Goal: Complete application form: Complete application form

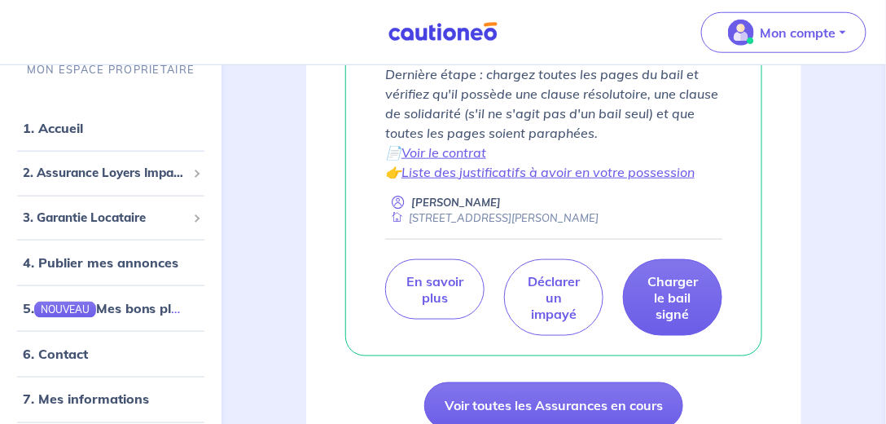
scroll to position [372, 0]
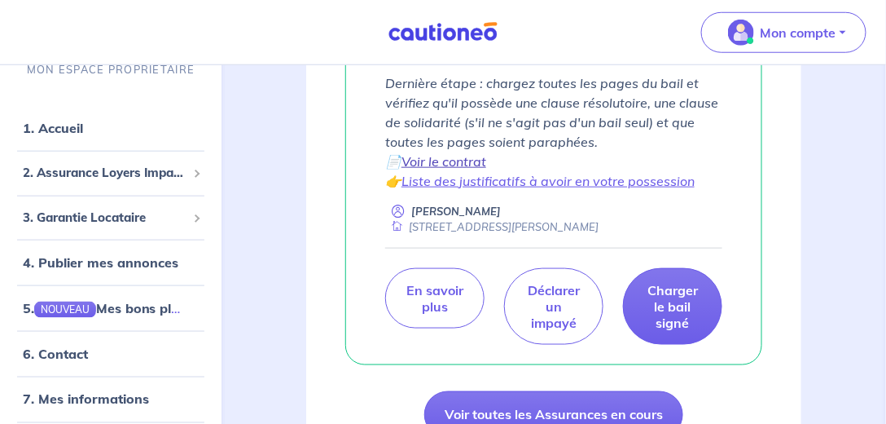
click at [464, 163] on link "Voir le contrat" at bounding box center [444, 161] width 85 height 16
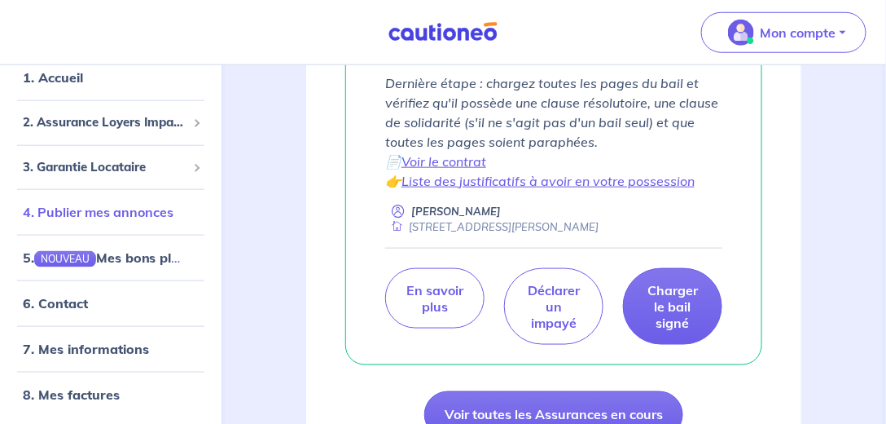
scroll to position [51, 0]
click at [77, 253] on link "5. NOUVEAU Mes bons plans" at bounding box center [107, 256] width 169 height 16
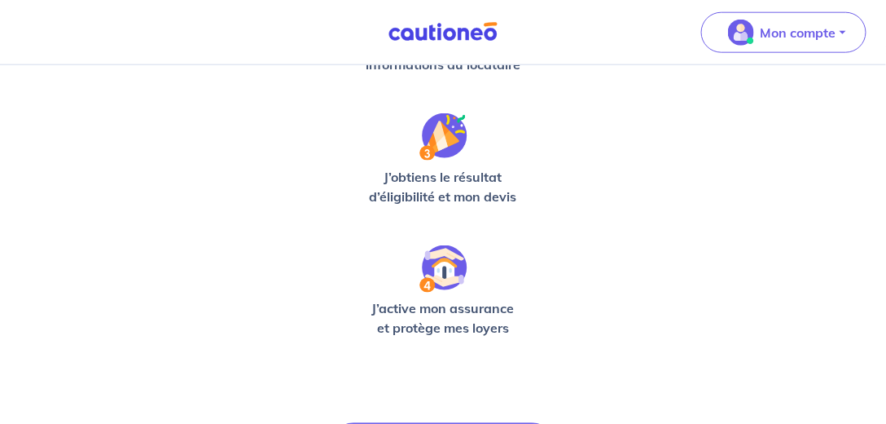
scroll to position [593, 0]
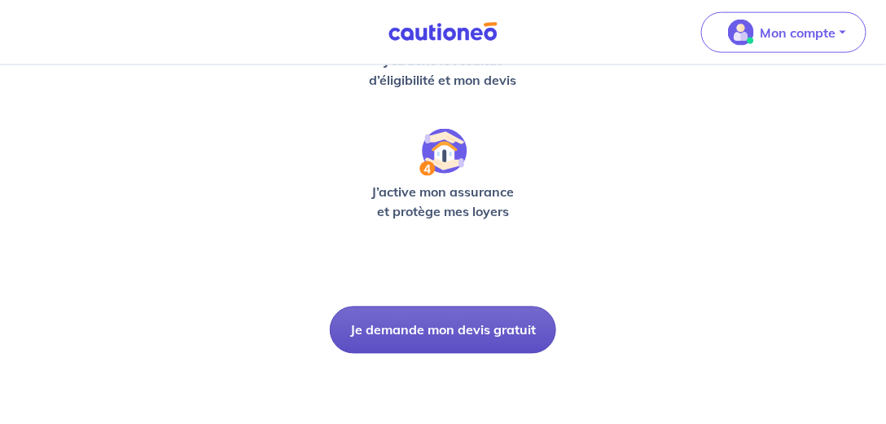
click at [434, 337] on button "Je demande mon devis gratuit" at bounding box center [443, 329] width 226 height 47
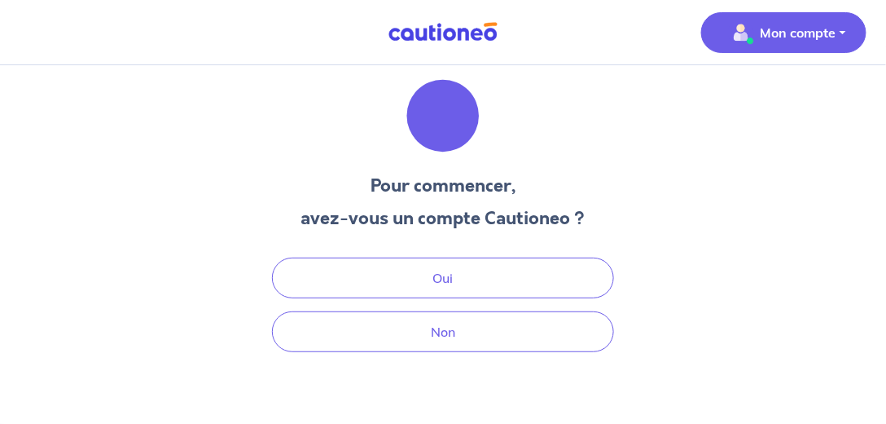
scroll to position [30, 0]
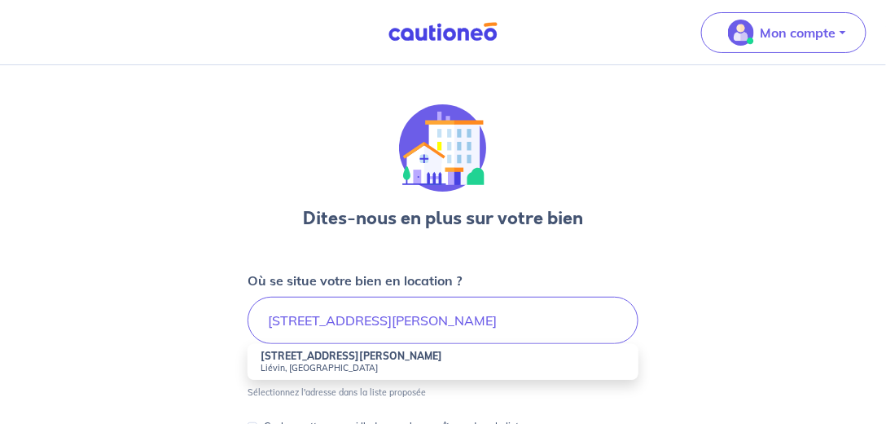
click at [282, 362] on small "Liévin, [GEOGRAPHIC_DATA]" at bounding box center [443, 367] width 365 height 11
type input "[STREET_ADDRESS][PERSON_NAME]"
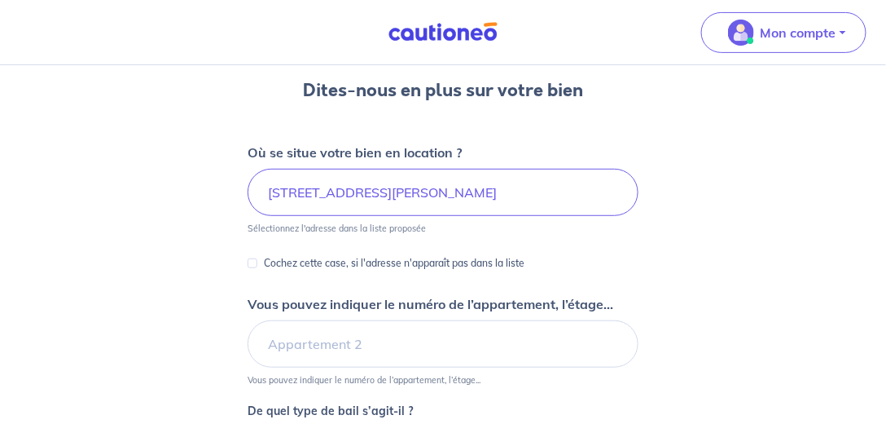
scroll to position [139, 0]
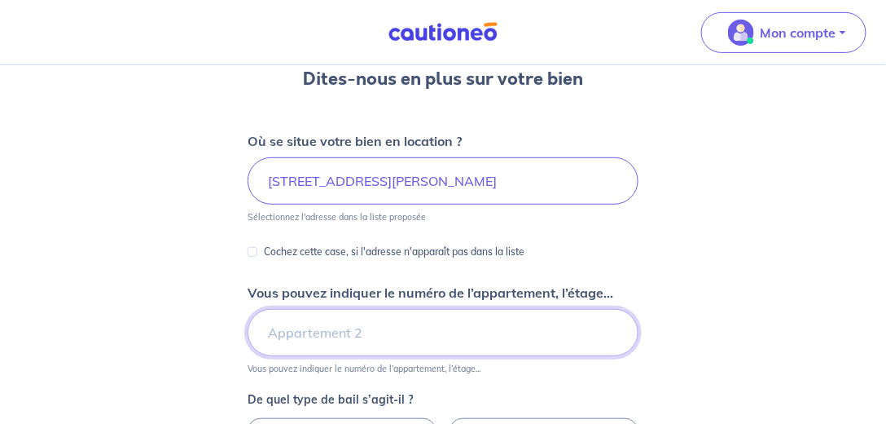
click at [292, 327] on input "Vous pouvez indiquer le numéro de l’appartement, l’étage..." at bounding box center [443, 332] width 391 height 47
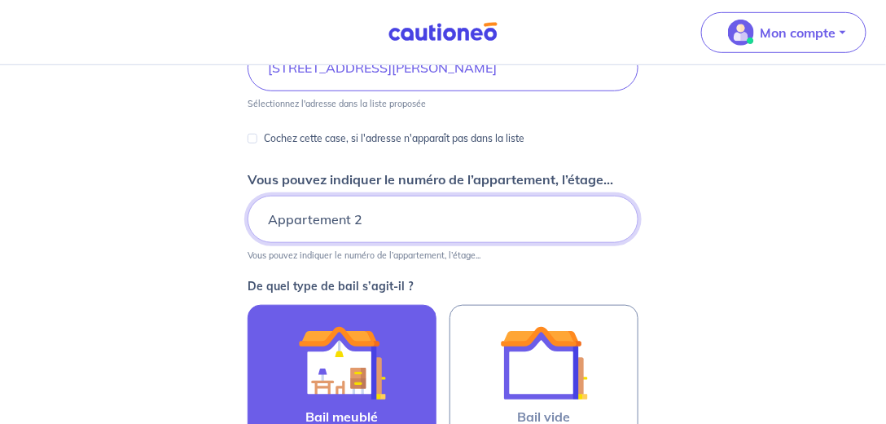
scroll to position [279, 0]
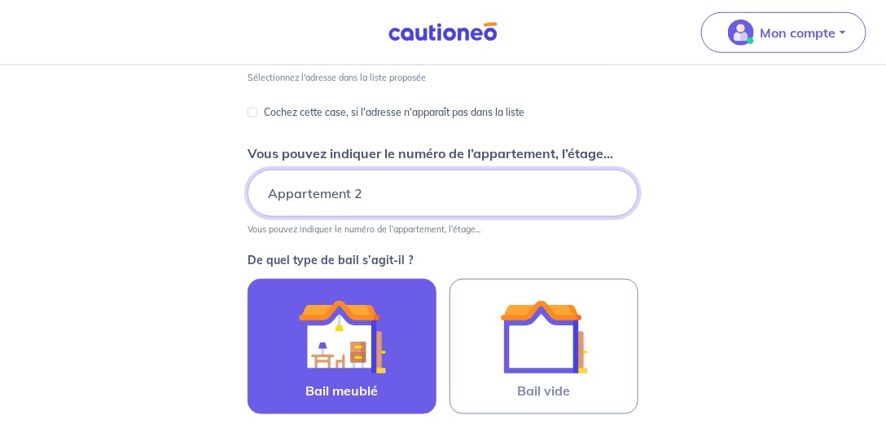
type input "Appartement 2"
click at [340, 336] on img at bounding box center [342, 336] width 88 height 88
click at [0, 0] on input "Bail meublé" at bounding box center [0, 0] width 0 height 0
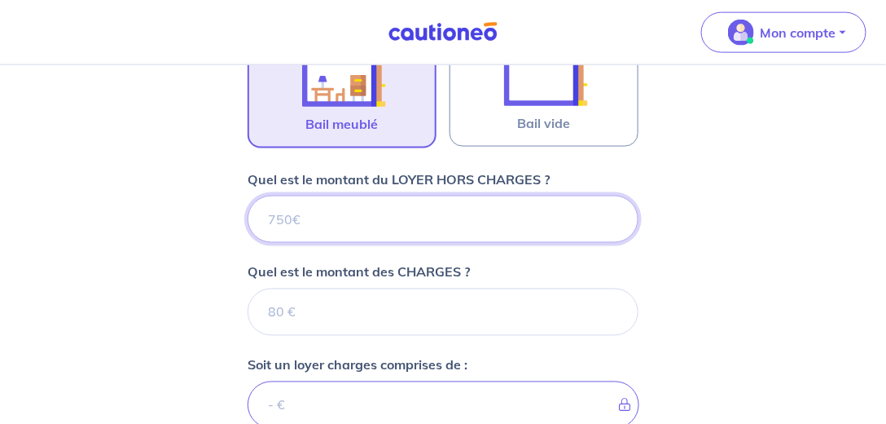
scroll to position [551, 0]
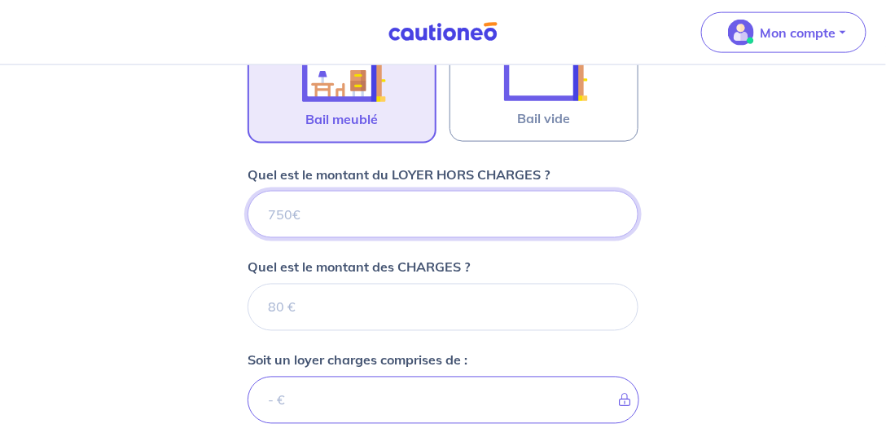
click at [292, 215] on input "Quel est le montant du LOYER HORS CHARGES ?" at bounding box center [443, 214] width 391 height 47
type input "400"
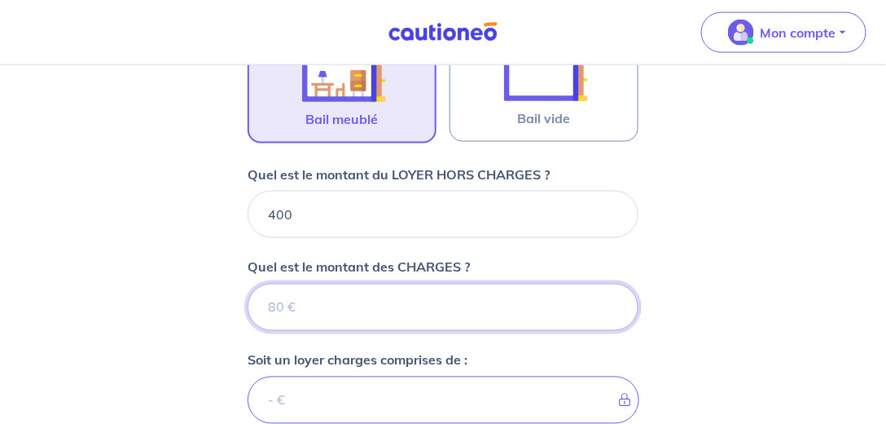
click at [283, 303] on input "Quel est le montant des CHARGES ?" at bounding box center [443, 306] width 391 height 47
type input "30"
type input "430"
type input "30"
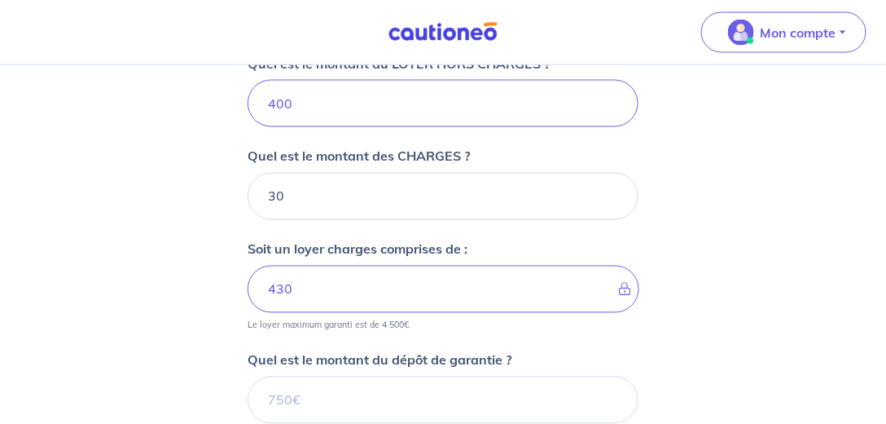
scroll to position [690, 0]
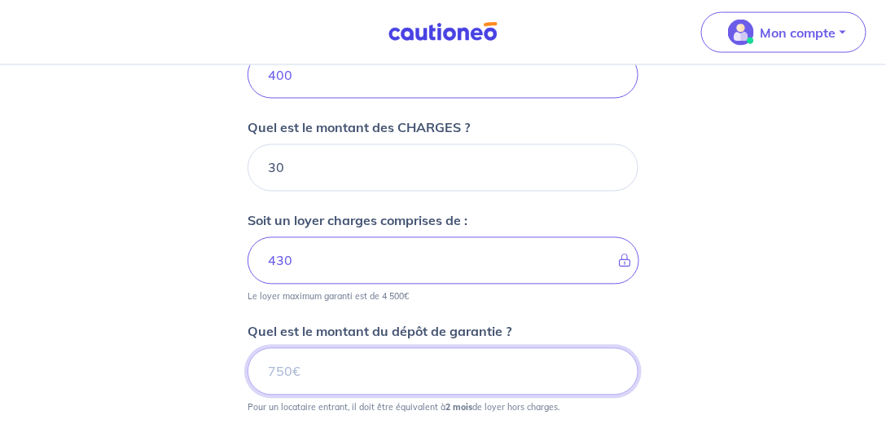
click at [294, 371] on input "Quel est le montant du dépôt de garantie ?" at bounding box center [443, 371] width 391 height 47
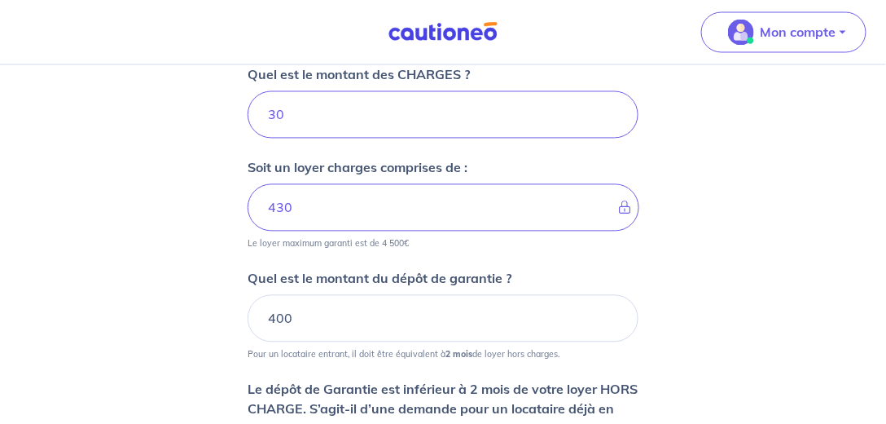
scroll to position [829, 0]
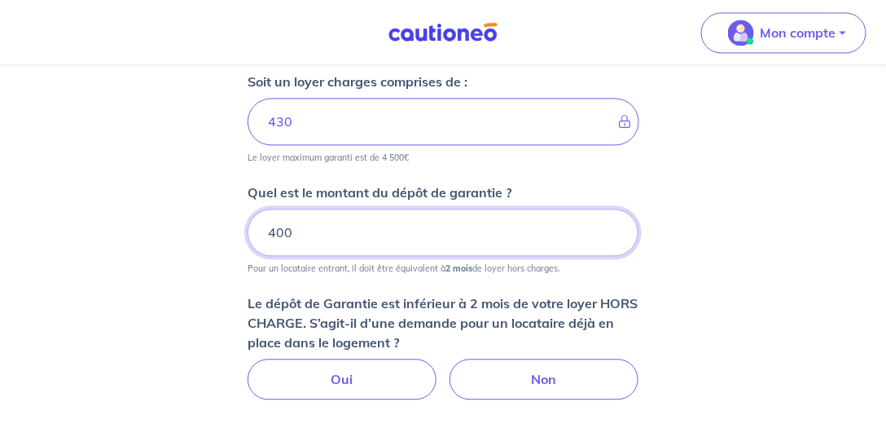
click at [295, 222] on input "400" at bounding box center [443, 232] width 391 height 47
drag, startPoint x: 350, startPoint y: 239, endPoint x: 226, endPoint y: 213, distance: 127.1
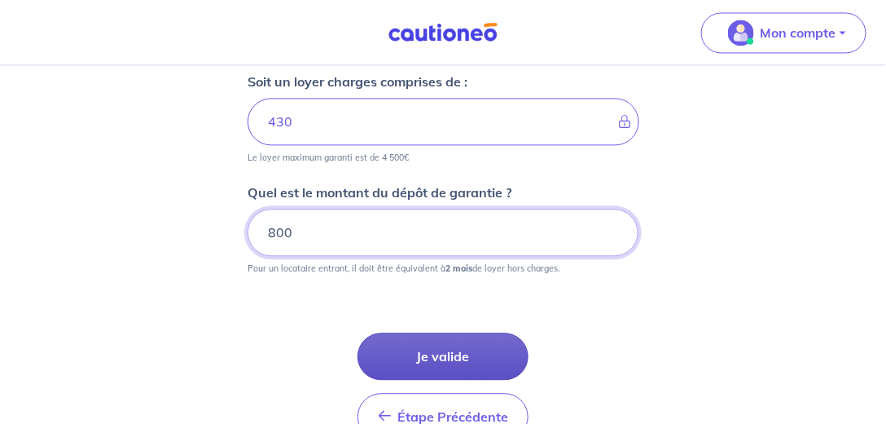
type input "800"
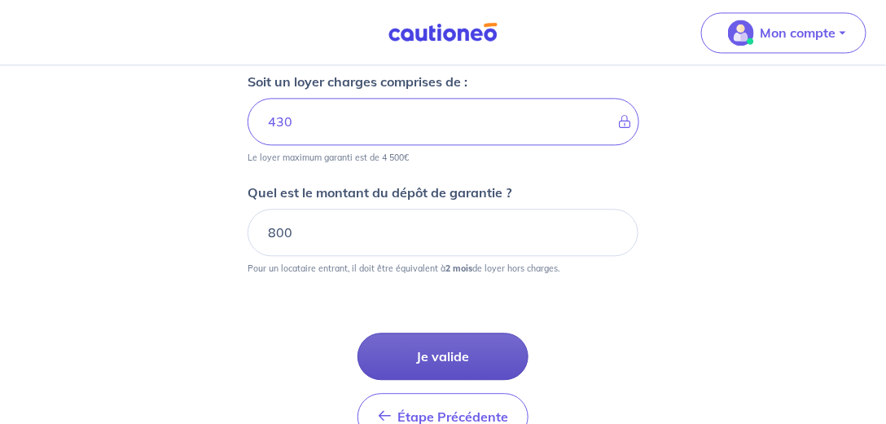
click at [469, 353] on button "Je valide" at bounding box center [443, 355] width 171 height 47
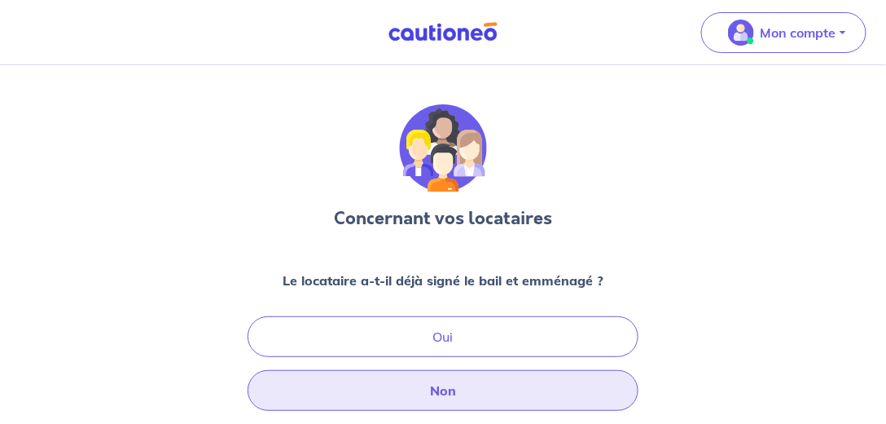
click at [441, 397] on button "Non" at bounding box center [443, 390] width 391 height 41
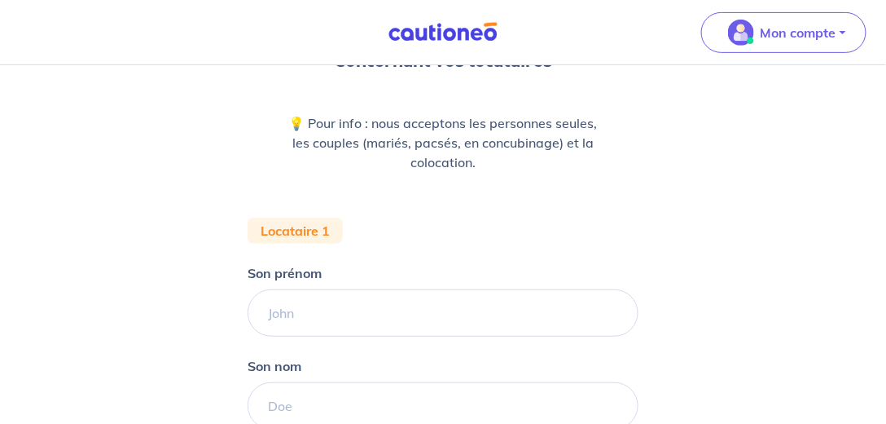
scroll to position [186, 0]
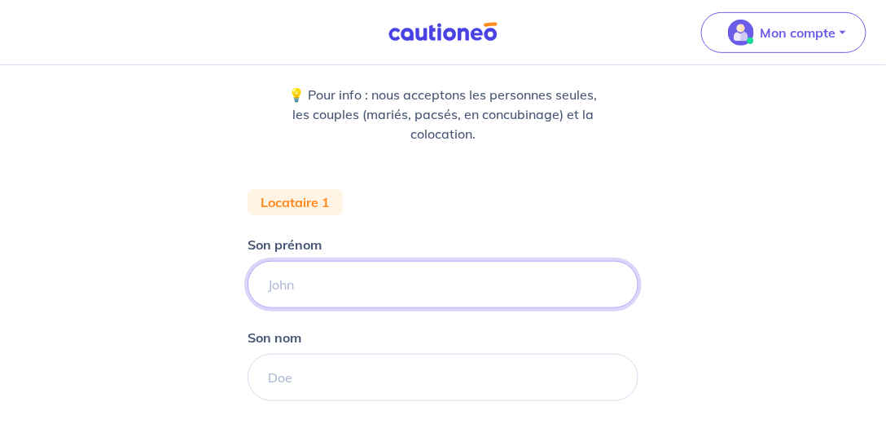
click at [284, 283] on input "Son prénom" at bounding box center [443, 284] width 391 height 47
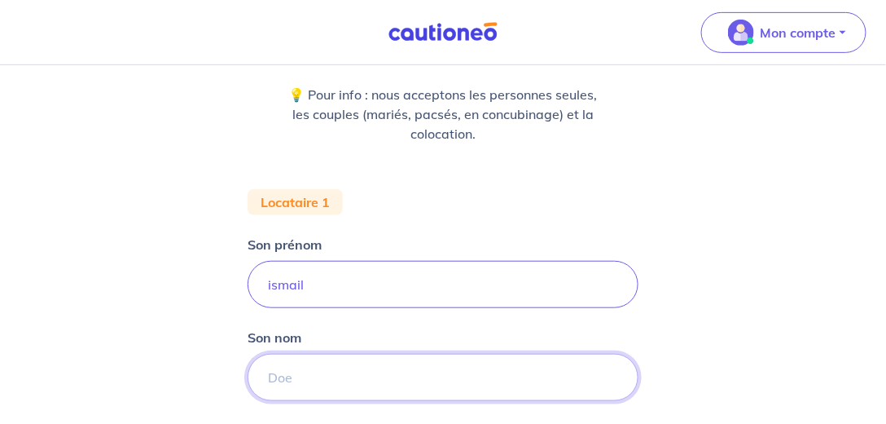
click at [316, 379] on input "Son nom" at bounding box center [443, 376] width 391 height 47
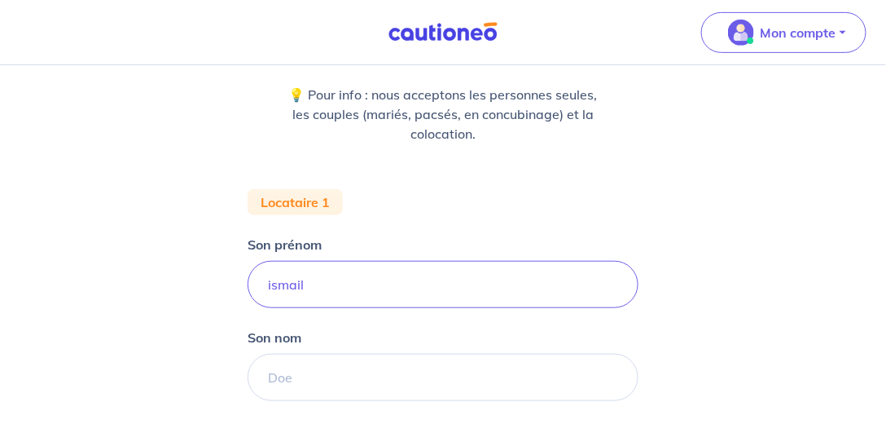
click at [120, 108] on div "Concernant vos locataires 💡 Pour info : nous acceptons les personnes seules, le…" at bounding box center [443, 265] width 886 height 772
click at [270, 284] on input "ismail" at bounding box center [443, 284] width 391 height 47
type input "[PERSON_NAME]"
click at [419, 352] on div "Son nom" at bounding box center [443, 363] width 391 height 73
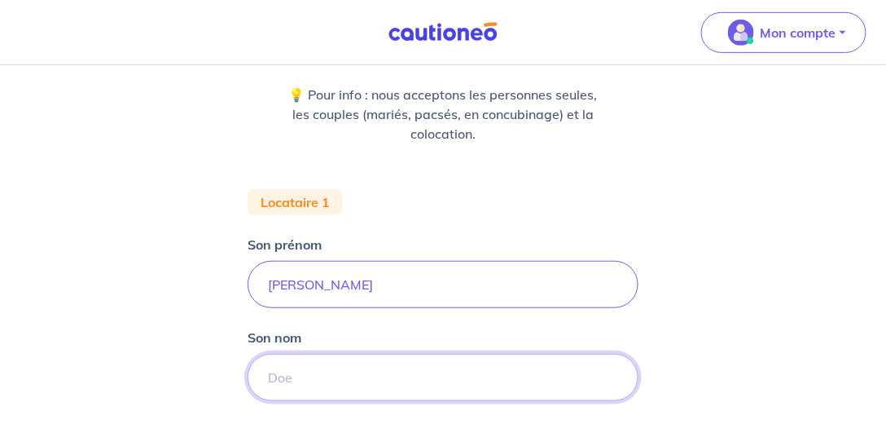
click at [353, 372] on input "Son nom" at bounding box center [443, 376] width 391 height 47
type input "Guidoum"
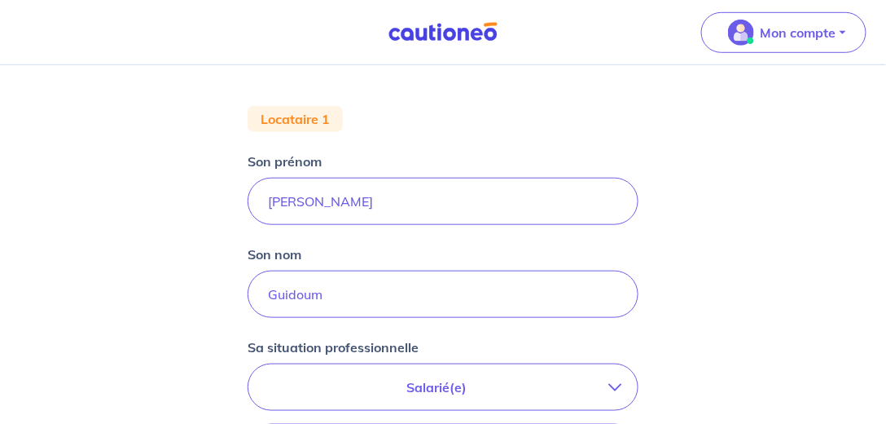
scroll to position [372, 0]
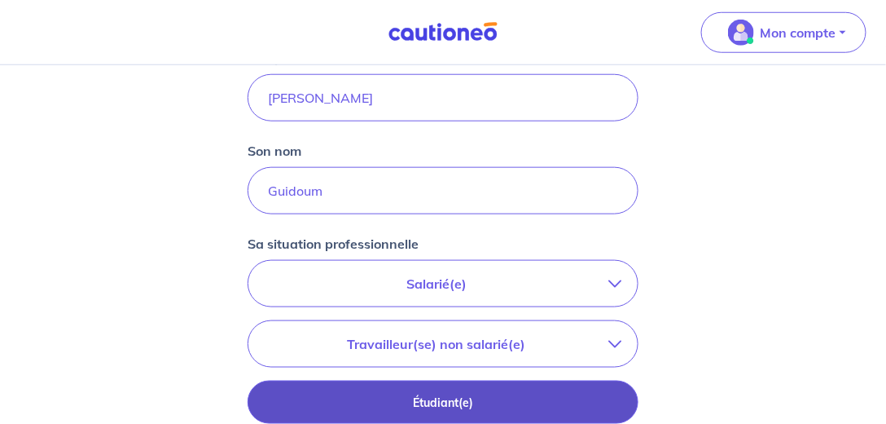
click at [459, 401] on p "Étudiant(e)" at bounding box center [443, 403] width 350 height 18
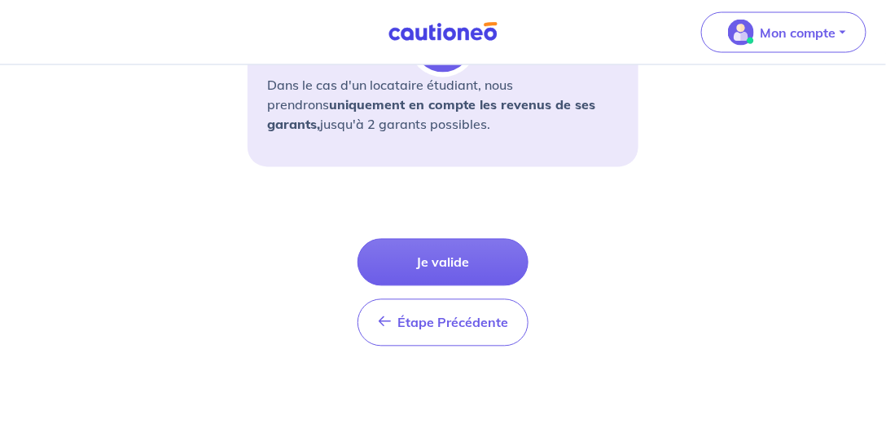
scroll to position [697, 0]
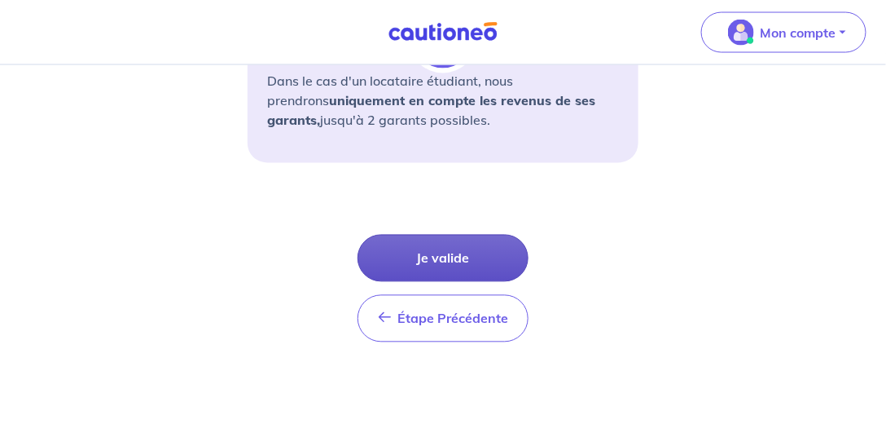
click at [477, 246] on button "Je valide" at bounding box center [443, 258] width 171 height 47
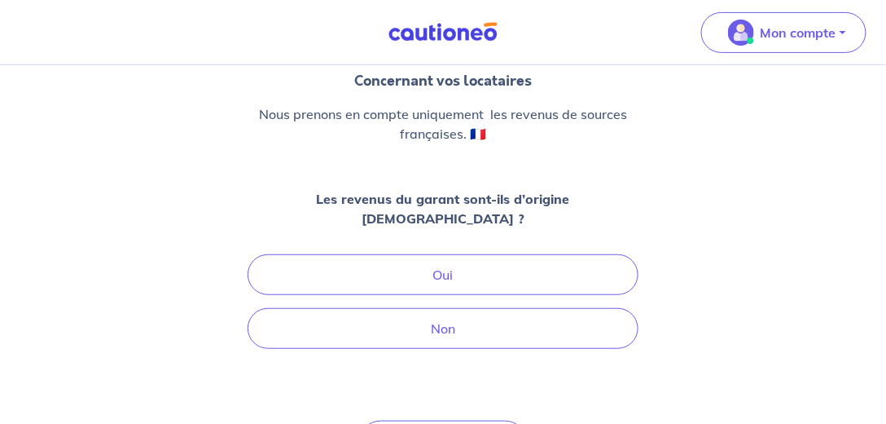
scroll to position [139, 0]
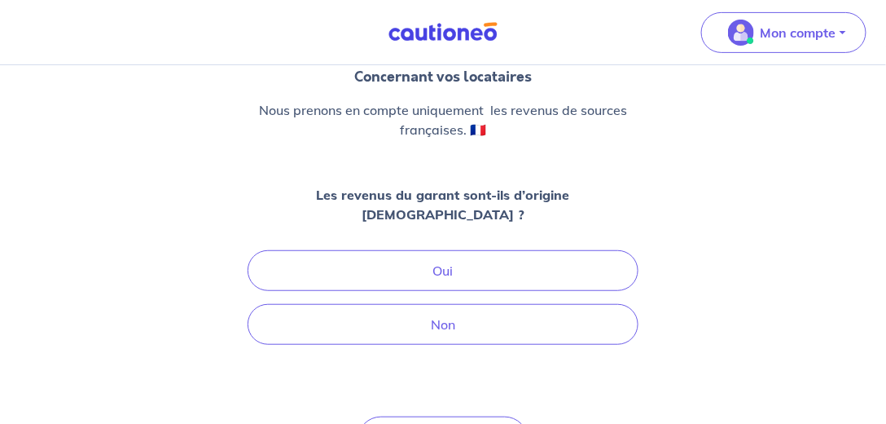
click at [178, 20] on nav "Mon compte Me déconnecter" at bounding box center [443, 32] width 886 height 65
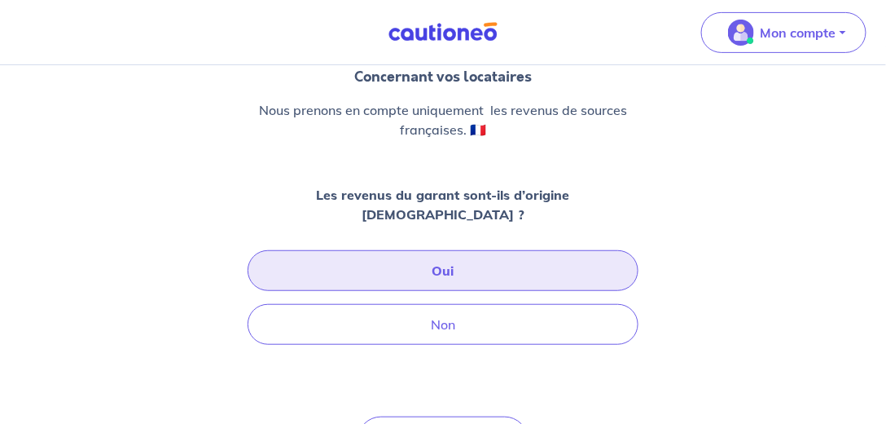
click at [405, 250] on button "Oui" at bounding box center [443, 270] width 391 height 41
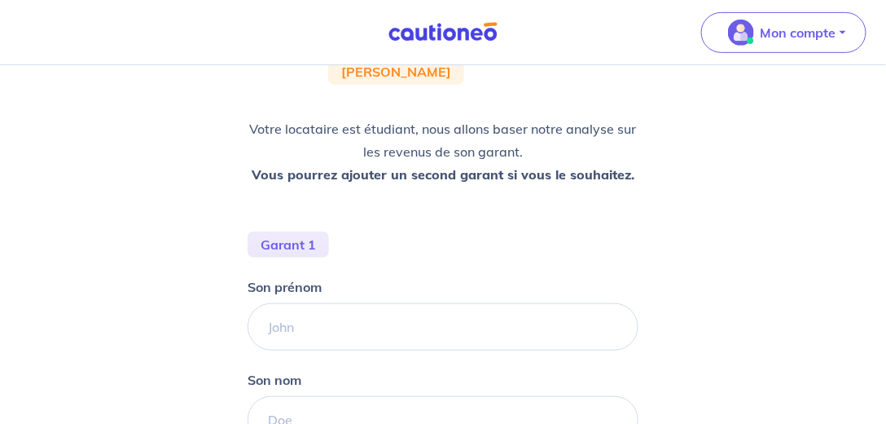
scroll to position [186, 0]
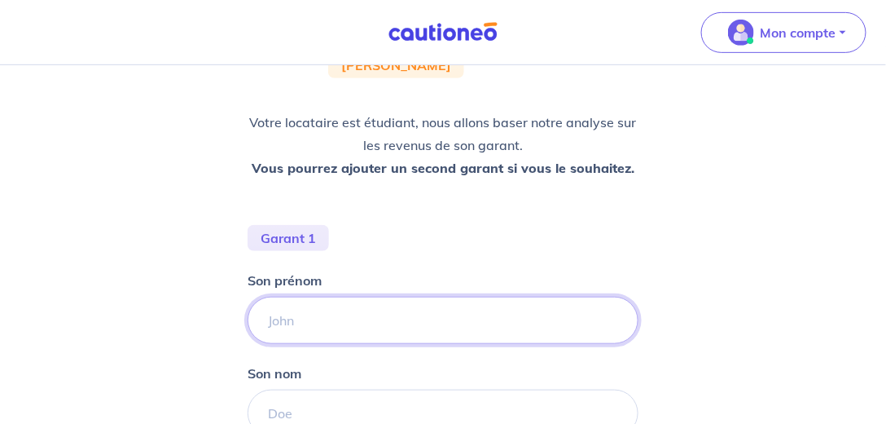
click at [301, 315] on input "Son prénom" at bounding box center [443, 319] width 391 height 47
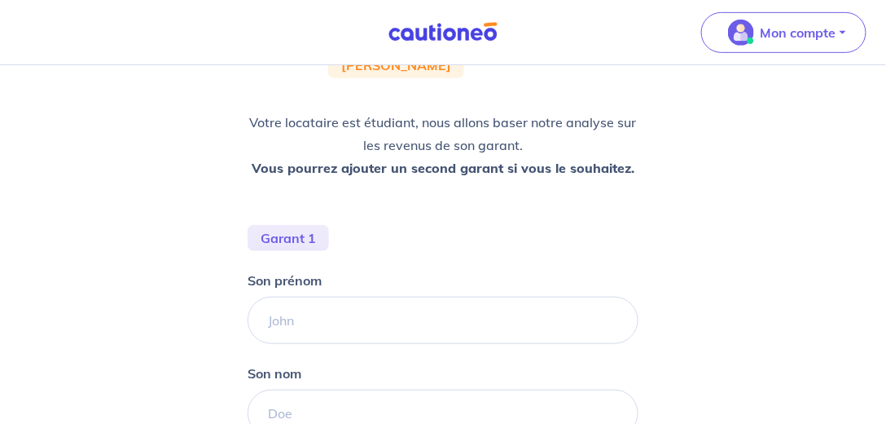
click at [784, 238] on div "Concernant les garants de : [PERSON_NAME] locataire est étudiant, nous allons b…" at bounding box center [443, 283] width 886 height 808
click at [852, 225] on div "Concernant les garants de : [PERSON_NAME] locataire est étudiant, nous allons b…" at bounding box center [443, 283] width 886 height 808
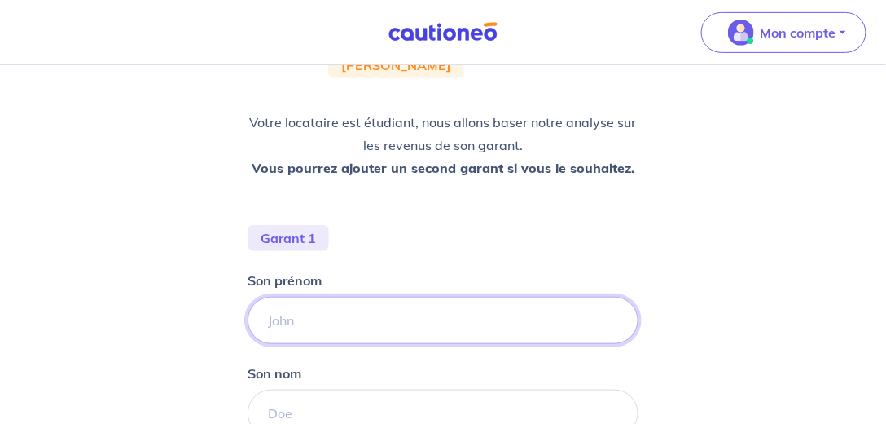
click at [307, 319] on input "Son prénom" at bounding box center [443, 319] width 391 height 47
type input "karima"
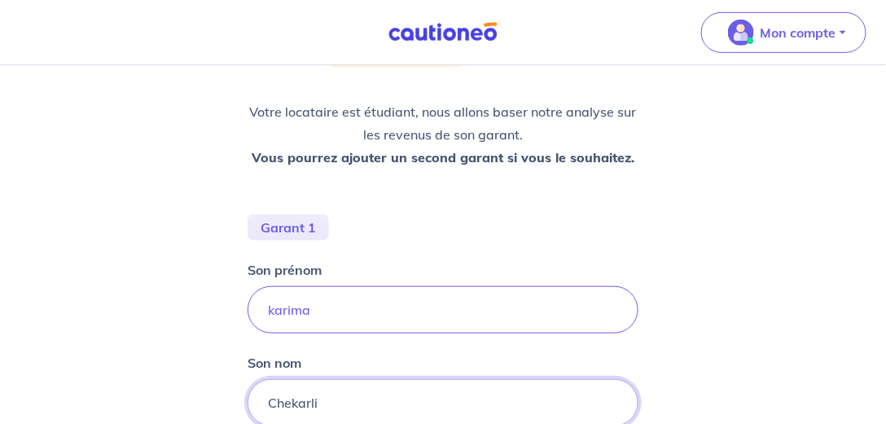
type input "Chekarli"
click at [274, 306] on input "karima" at bounding box center [443, 309] width 391 height 47
type input "Karima"
click at [823, 260] on div "Concernant les garants de : [PERSON_NAME] locataire est étudiant, nous allons b…" at bounding box center [443, 386] width 886 height 1034
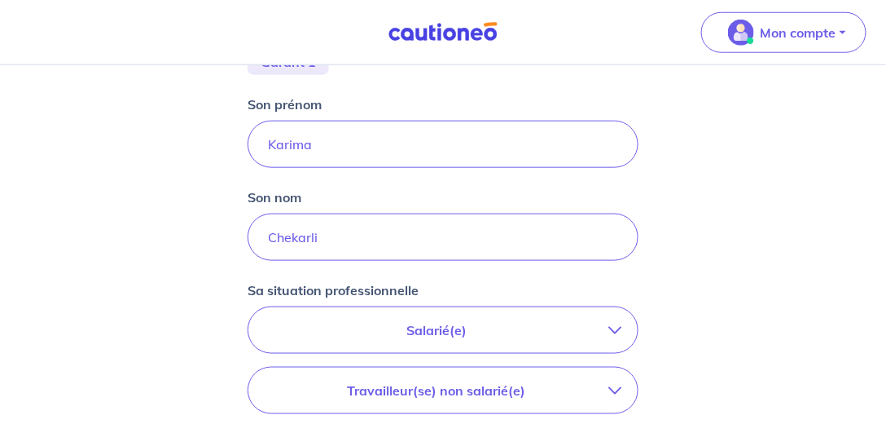
scroll to position [383, 0]
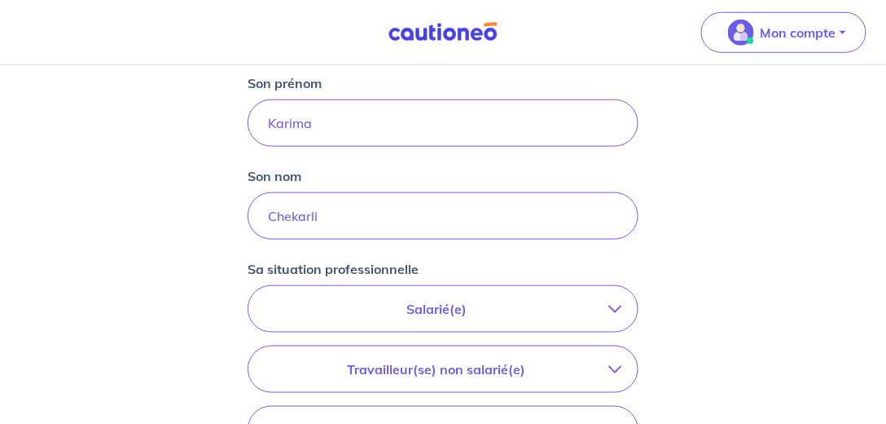
click at [413, 314] on p "Salarié(e)" at bounding box center [437, 309] width 344 height 20
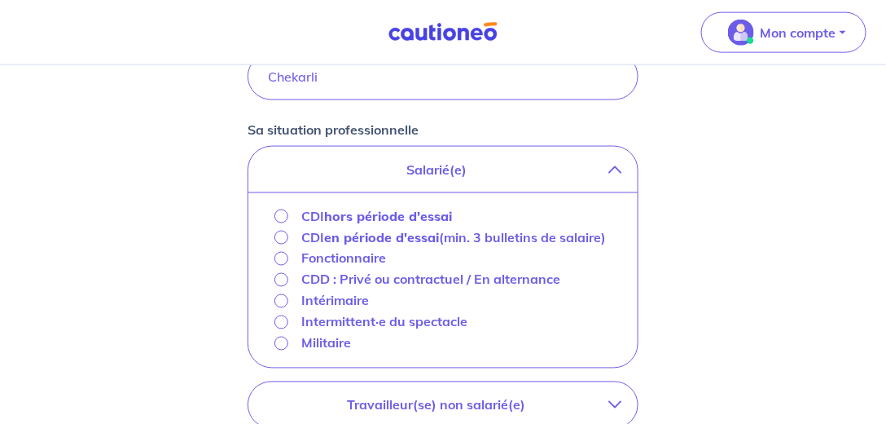
scroll to position [522, 0]
click at [278, 213] on input "CDI hors période d'essai" at bounding box center [281, 216] width 14 height 14
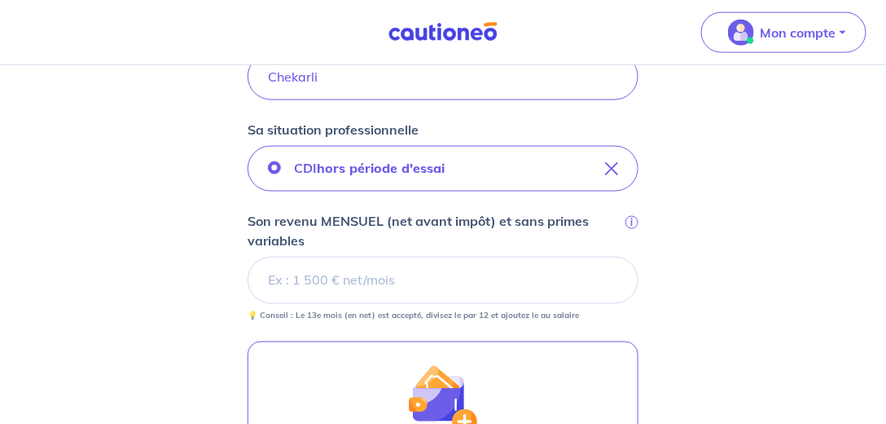
click at [77, 261] on div "Concernant les garants de : [PERSON_NAME] locataire est étudiant, nous allons b…" at bounding box center [443, 149] width 886 height 1212
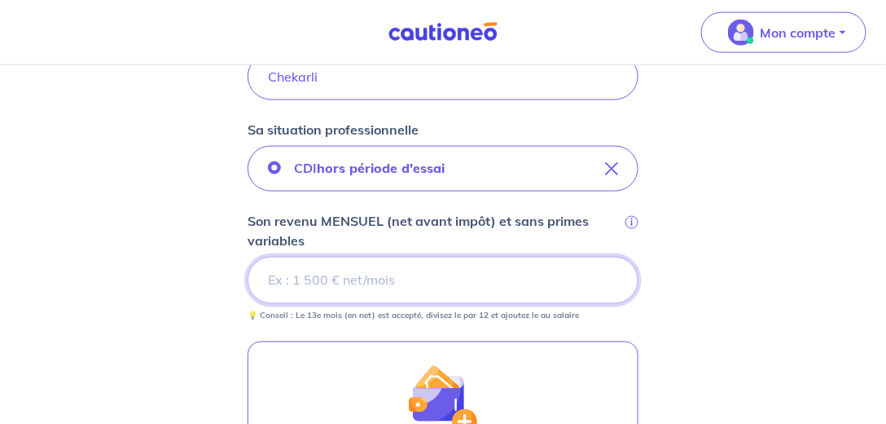
click at [326, 288] on input "Son revenu MENSUEL (net avant impôt) et sans primes variables i" at bounding box center [443, 280] width 391 height 47
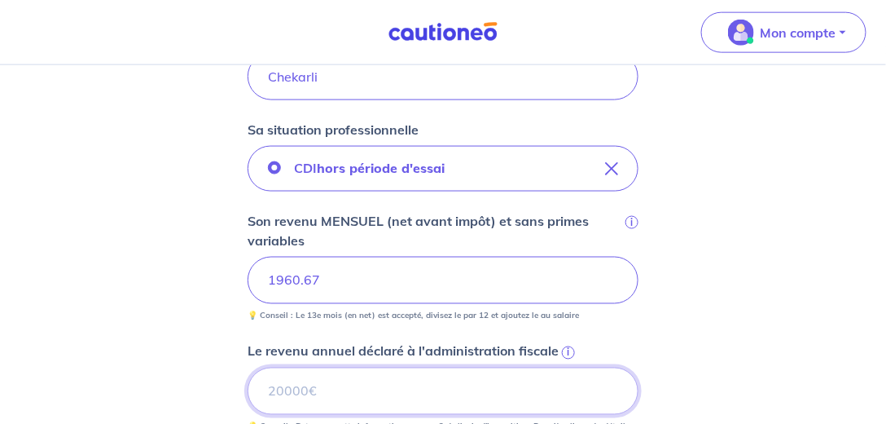
click at [306, 386] on input "Le revenu annuel déclaré à l'administration fiscale i" at bounding box center [443, 390] width 391 height 47
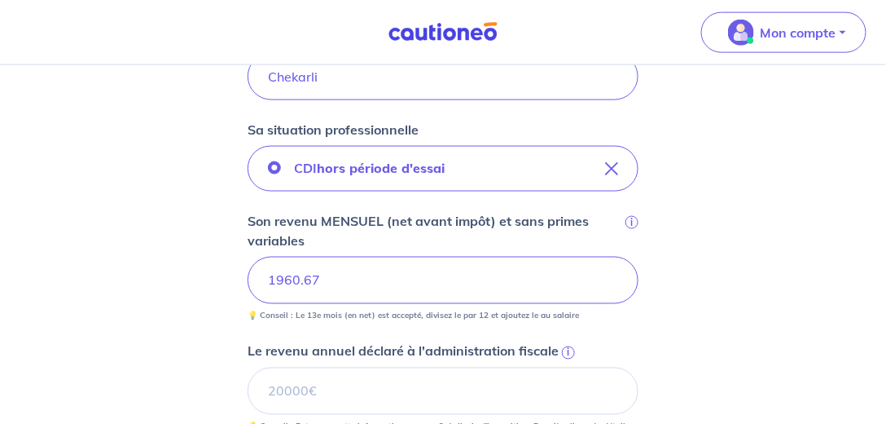
click at [134, 36] on nav "Mon compte Me déconnecter" at bounding box center [443, 32] width 886 height 65
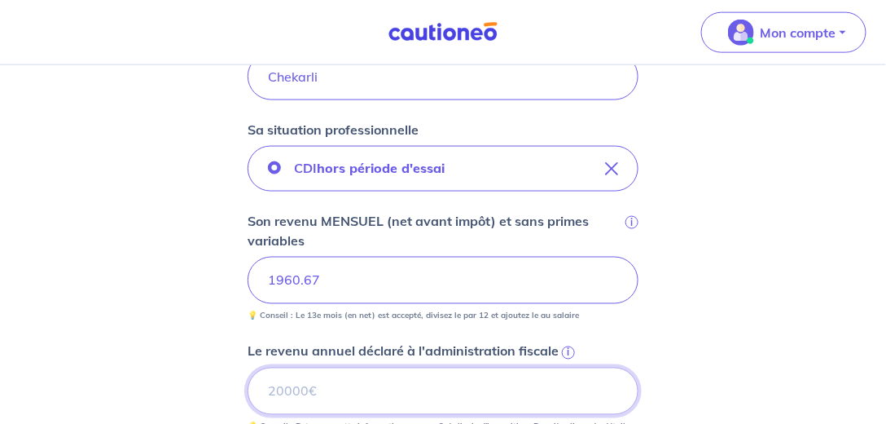
click at [294, 384] on input "Le revenu annuel déclaré à l'administration fiscale i" at bounding box center [443, 390] width 391 height 47
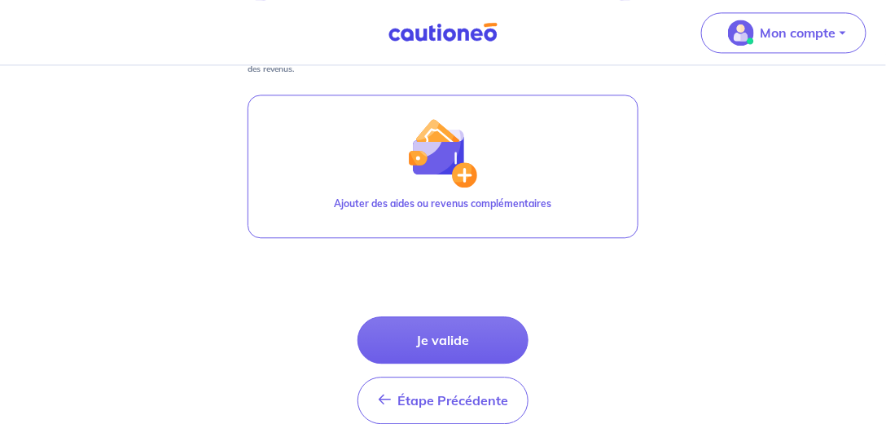
scroll to position [942, 0]
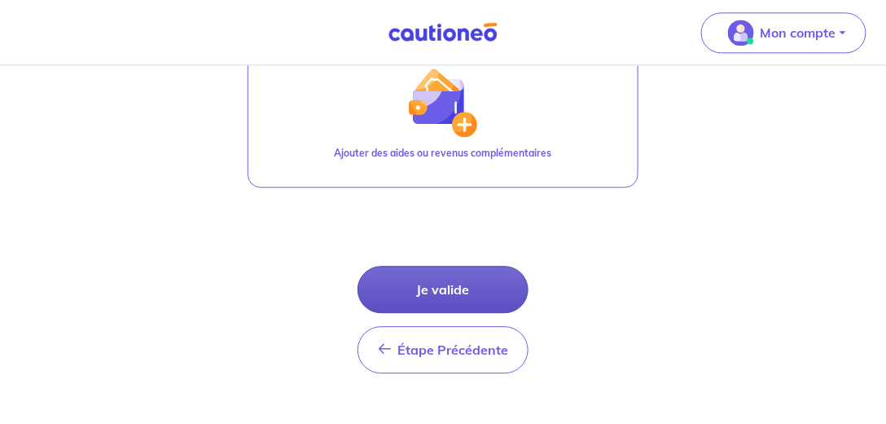
type input "31048"
click at [477, 294] on button "Je valide" at bounding box center [443, 289] width 171 height 47
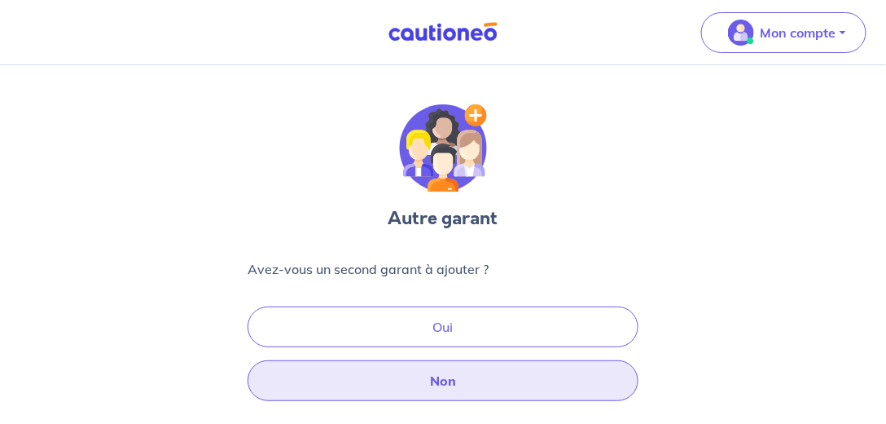
click at [469, 383] on button "Non" at bounding box center [443, 380] width 391 height 41
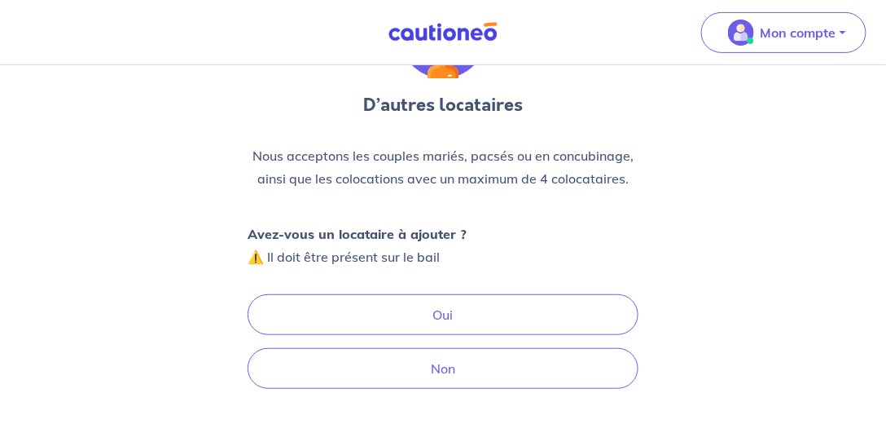
scroll to position [139, 0]
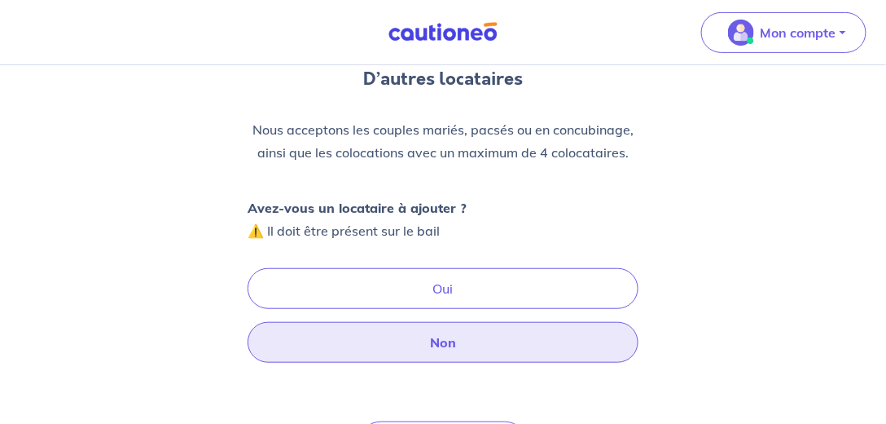
click at [430, 352] on button "Non" at bounding box center [443, 342] width 391 height 41
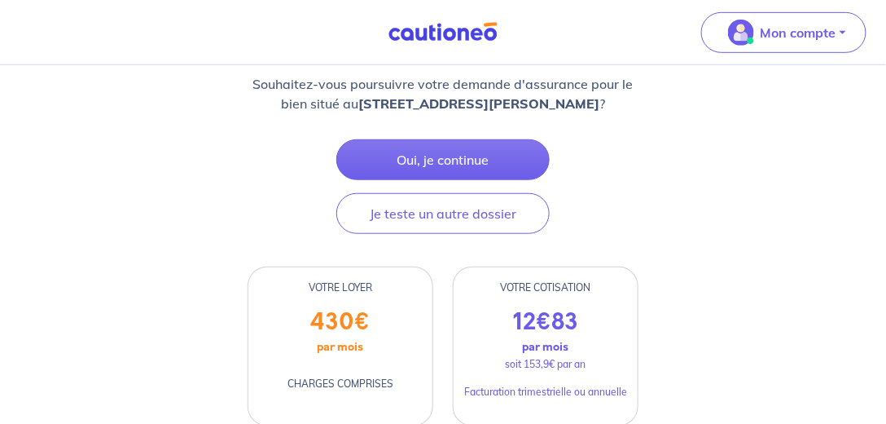
scroll to position [232, 0]
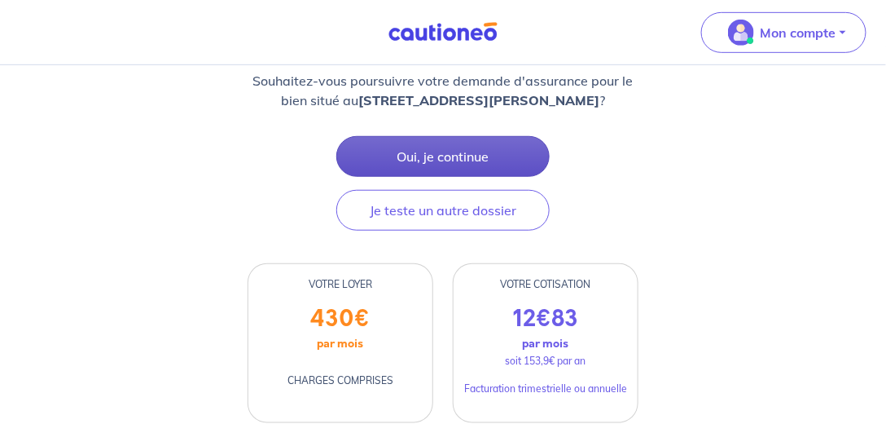
click at [489, 155] on button "Oui, je continue" at bounding box center [442, 156] width 213 height 41
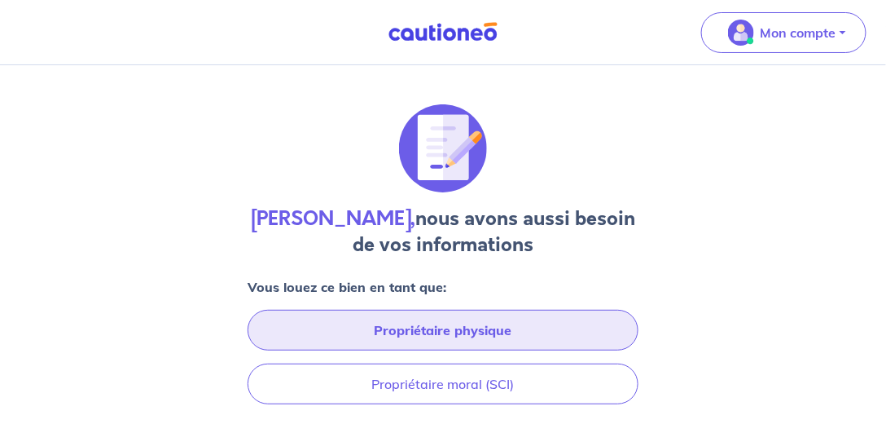
click at [483, 328] on button "Propriétaire physique" at bounding box center [443, 329] width 391 height 41
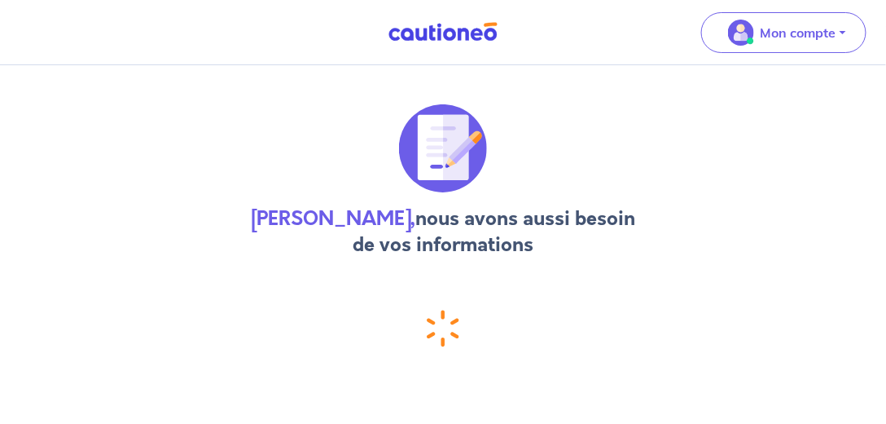
select select "FR"
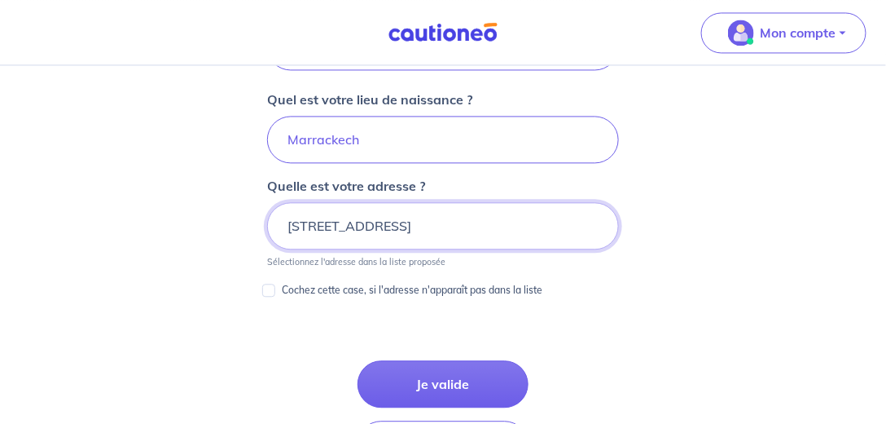
scroll to position [811, 0]
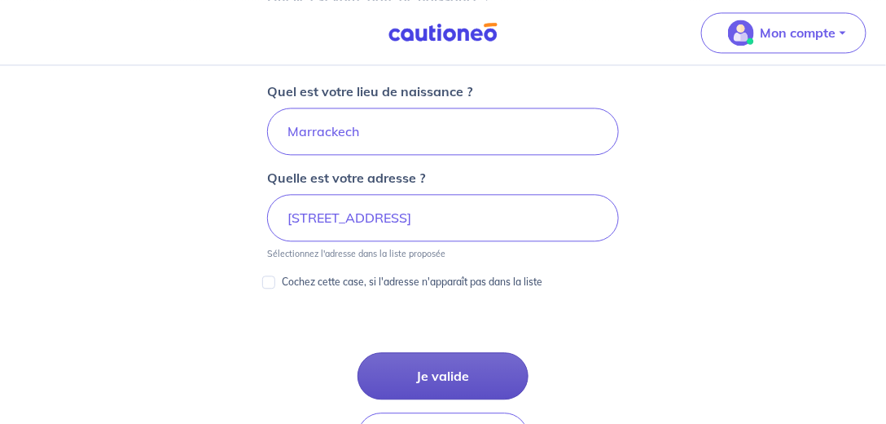
click at [452, 370] on button "Je valide" at bounding box center [443, 375] width 171 height 47
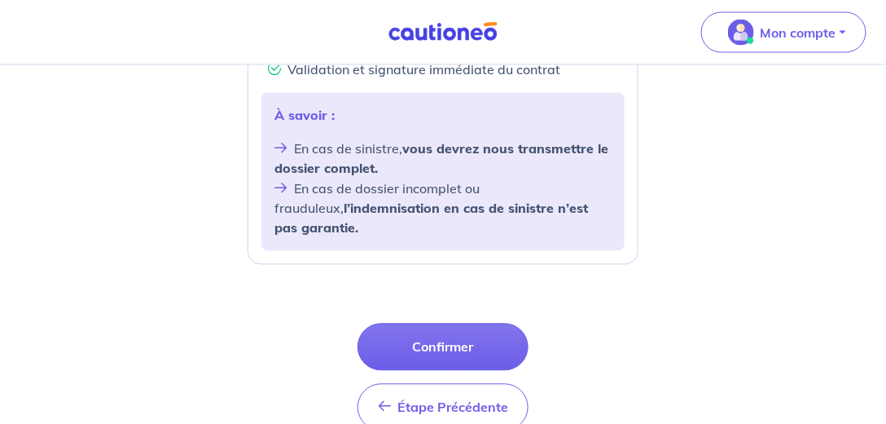
scroll to position [779, 0]
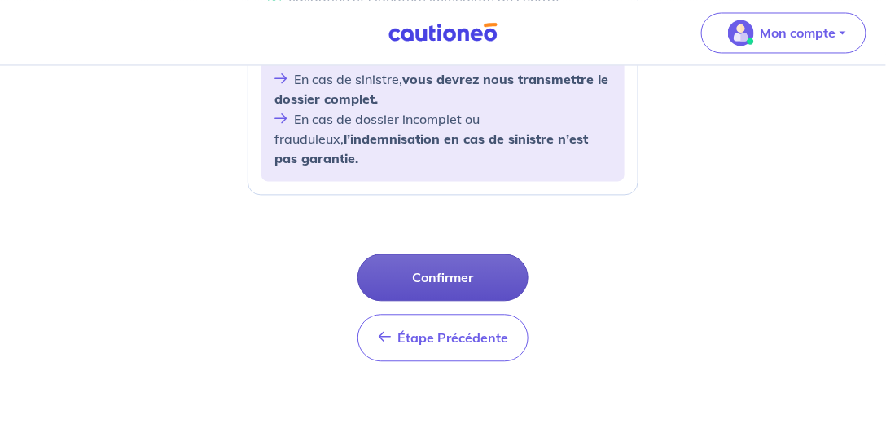
click at [466, 260] on button "Confirmer" at bounding box center [443, 276] width 171 height 47
click at [450, 266] on button "Confirmer" at bounding box center [443, 276] width 171 height 47
click at [455, 266] on button "Confirmer" at bounding box center [443, 276] width 171 height 47
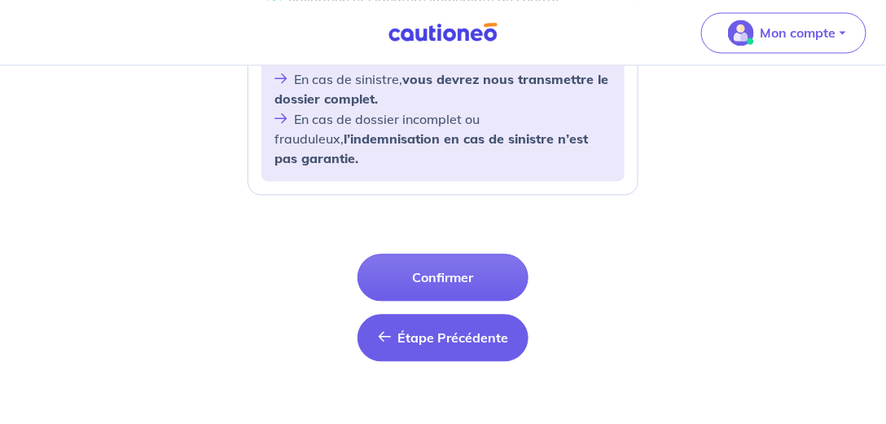
click at [450, 324] on button "Étape Précédente Précédent" at bounding box center [443, 337] width 171 height 47
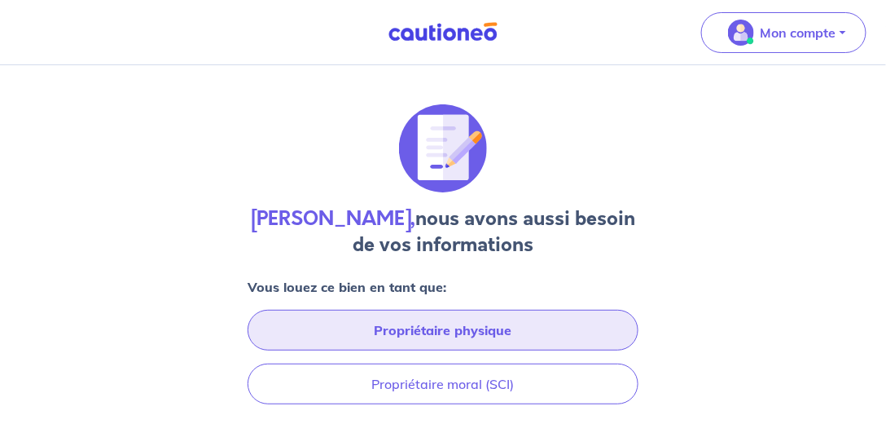
click at [511, 330] on button "Propriétaire physique" at bounding box center [443, 329] width 391 height 41
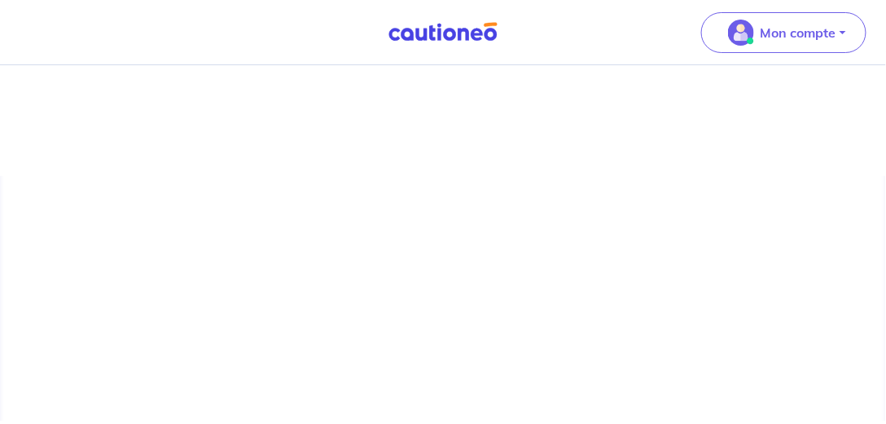
select select "FR"
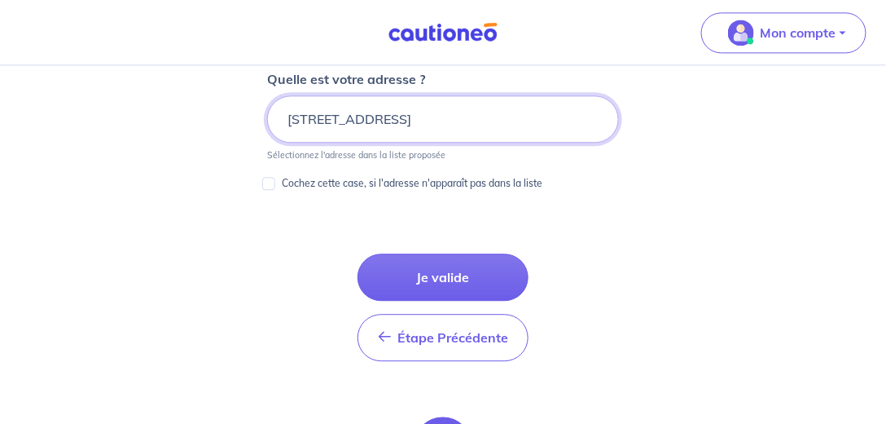
scroll to position [950, 0]
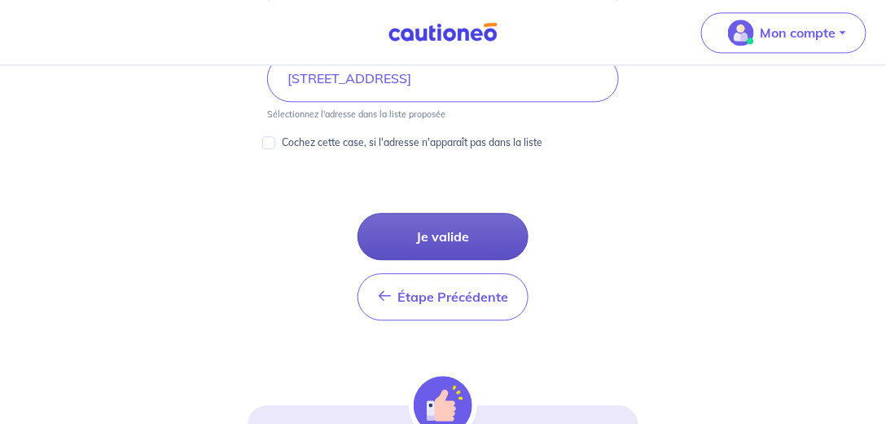
click at [489, 226] on button "Je valide" at bounding box center [443, 236] width 171 height 47
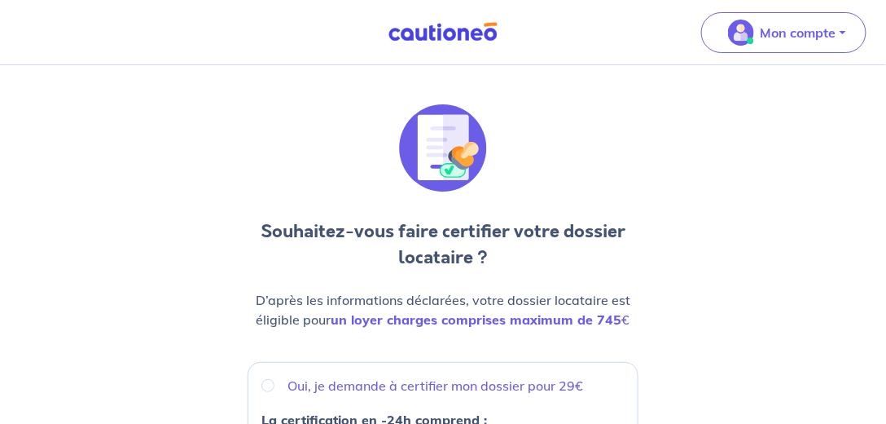
click at [446, 234] on h3 "Souhaitez-vous faire certifier votre dossier locataire ?" at bounding box center [443, 244] width 391 height 52
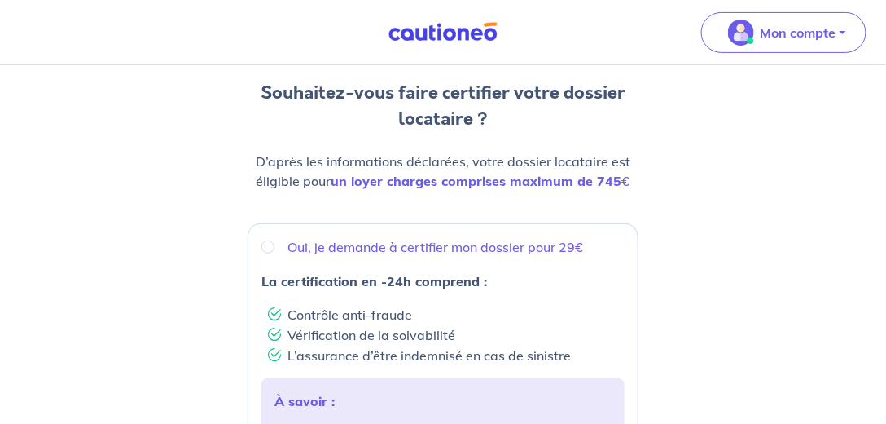
scroll to position [139, 0]
click at [415, 244] on p "Oui, je demande à certifier mon dossier pour 29€" at bounding box center [436, 246] width 296 height 20
click at [274, 244] on input "Oui, je demande à certifier mon dossier pour 29€" at bounding box center [267, 245] width 13 height 13
radio input "true"
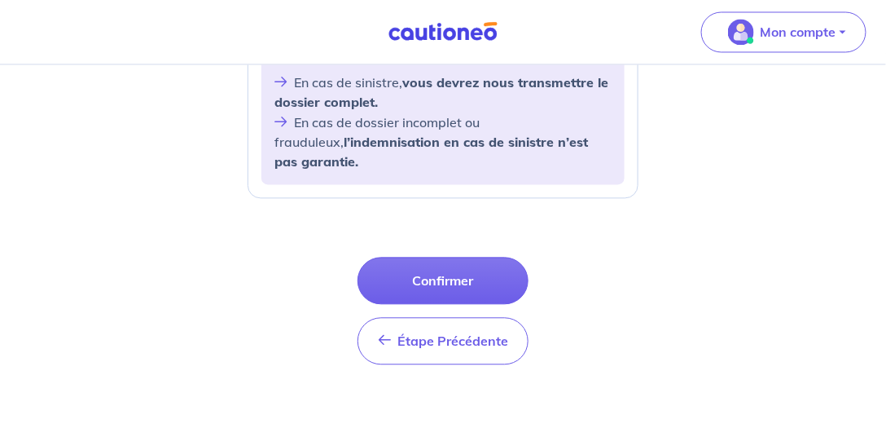
scroll to position [779, 0]
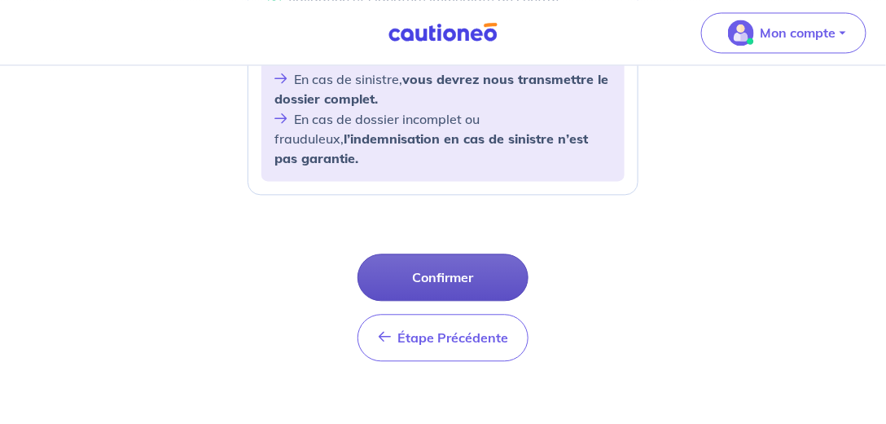
click at [456, 253] on button "Confirmer" at bounding box center [443, 276] width 171 height 47
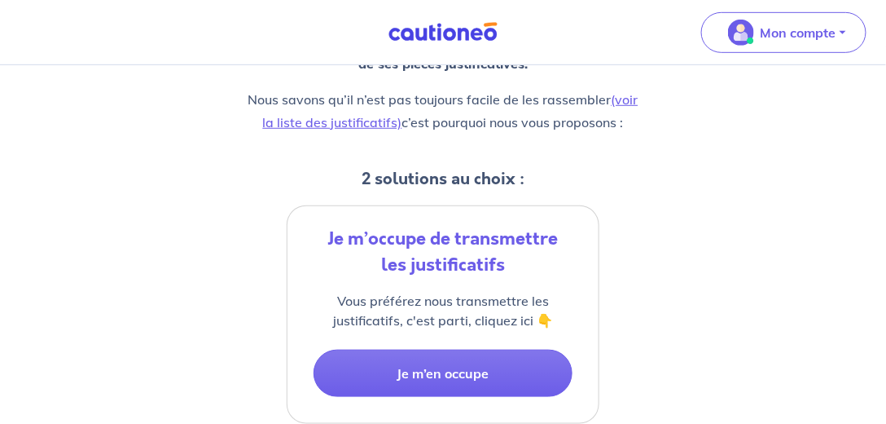
scroll to position [232, 0]
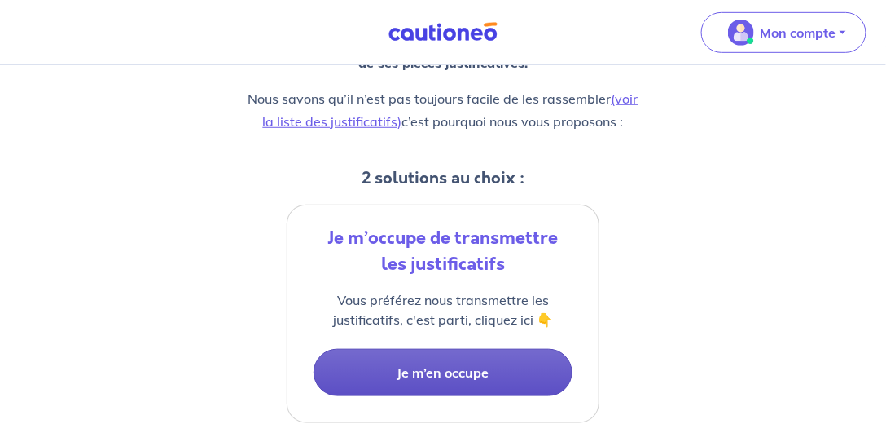
click at [446, 379] on button "Je m’en occupe" at bounding box center [443, 372] width 259 height 47
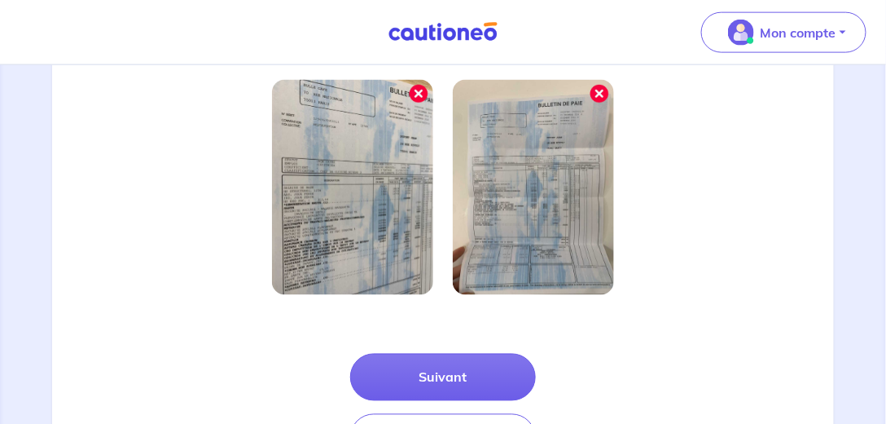
scroll to position [604, 0]
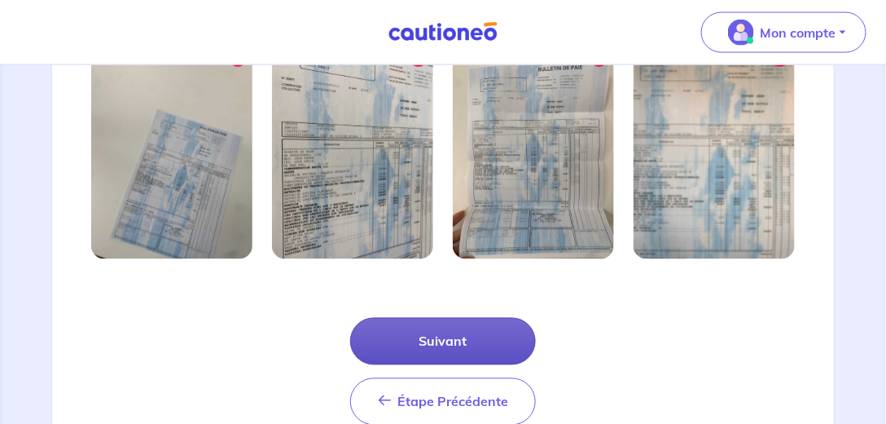
click at [427, 345] on button "Suivant" at bounding box center [443, 341] width 186 height 47
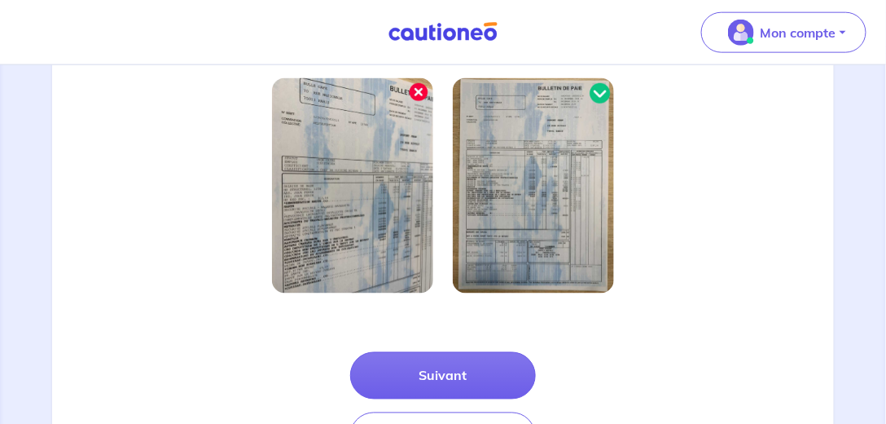
scroll to position [604, 0]
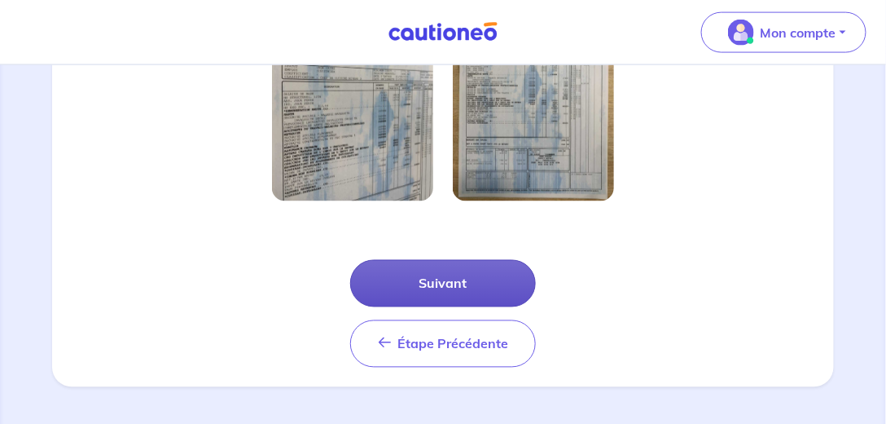
click at [414, 288] on button "Suivant" at bounding box center [443, 283] width 186 height 47
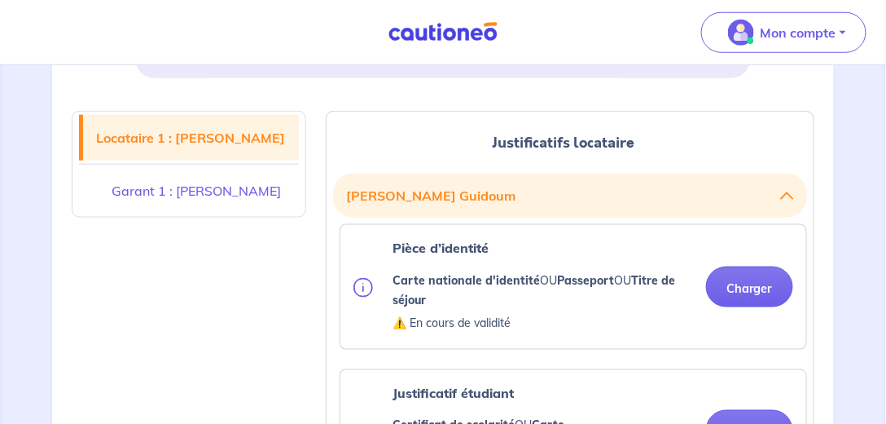
scroll to position [372, 0]
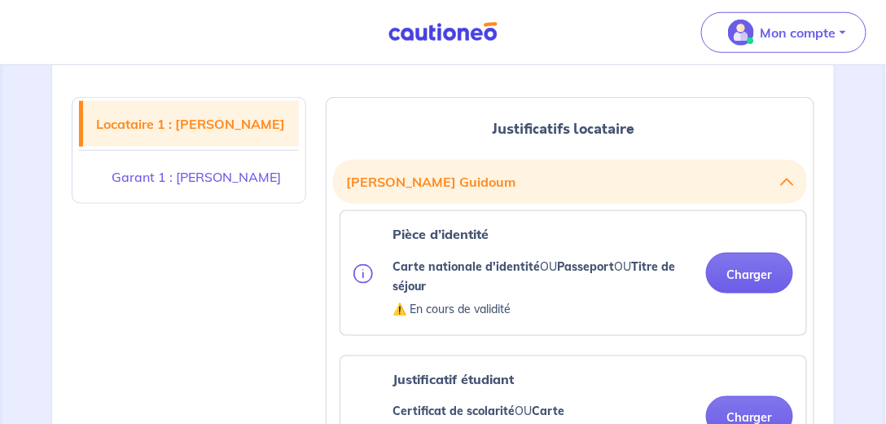
click at [741, 282] on button "Charger" at bounding box center [749, 272] width 87 height 41
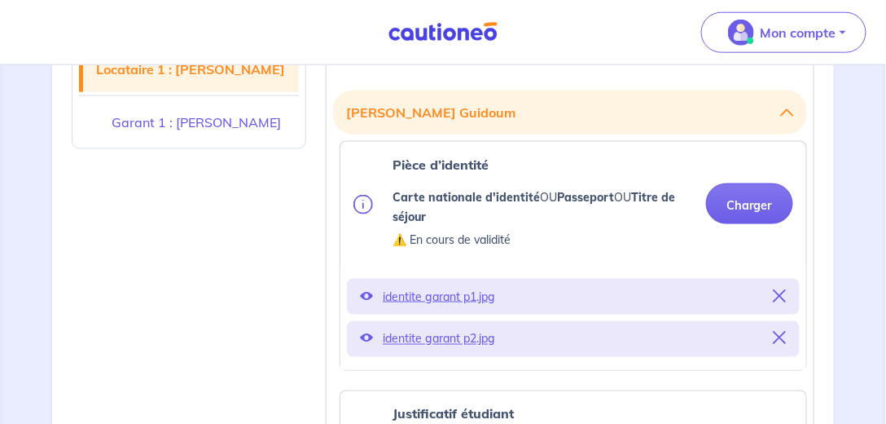
scroll to position [419, 0]
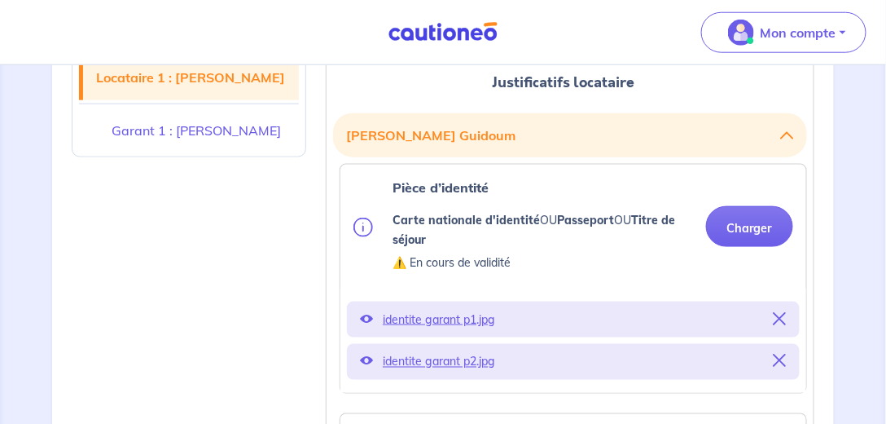
click at [785, 320] on icon at bounding box center [780, 318] width 13 height 13
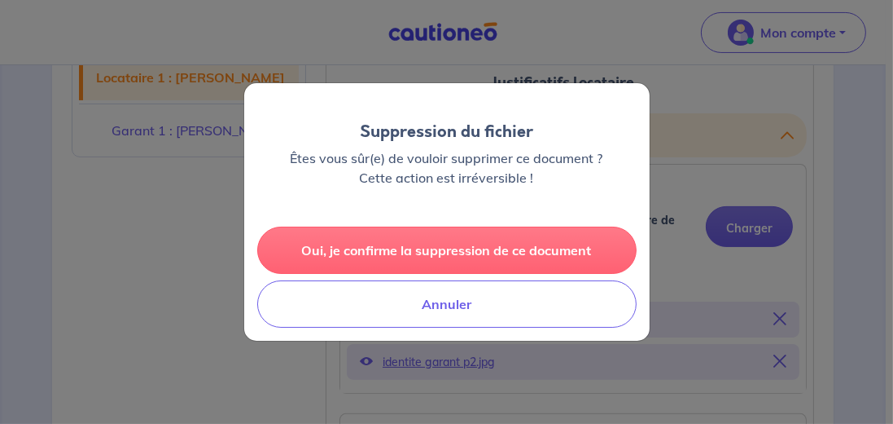
click at [432, 259] on button "Oui, je confirme la suppression de ce document" at bounding box center [447, 249] width 380 height 47
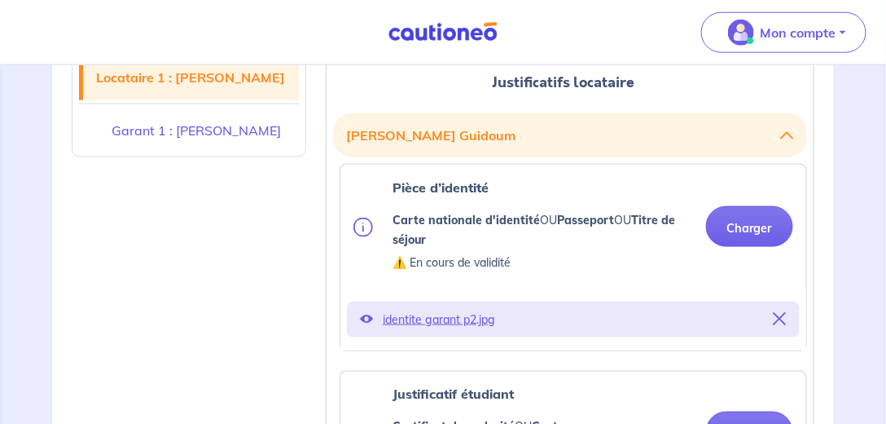
click at [787, 317] on icon at bounding box center [780, 318] width 13 height 13
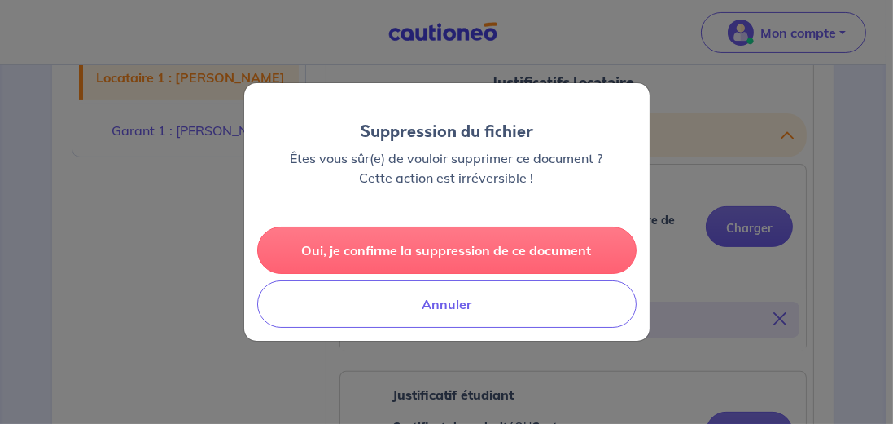
click at [447, 253] on button "Oui, je confirme la suppression de ce document" at bounding box center [447, 249] width 380 height 47
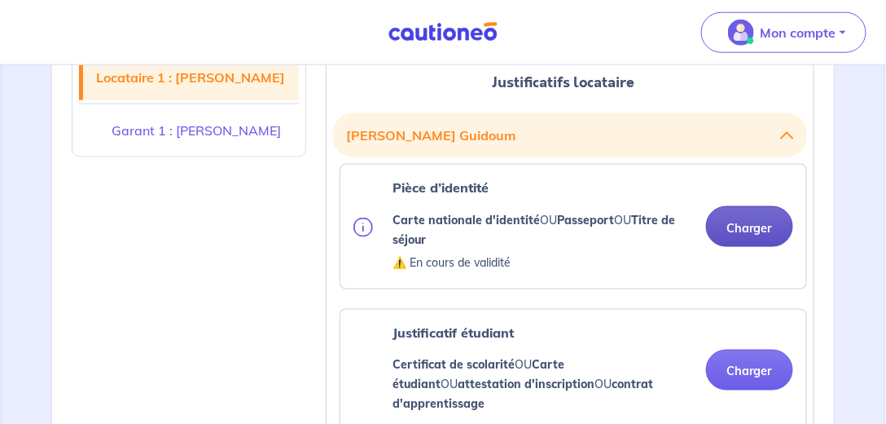
click at [738, 229] on button "Charger" at bounding box center [749, 226] width 87 height 41
click at [739, 230] on button "Charger" at bounding box center [749, 226] width 87 height 41
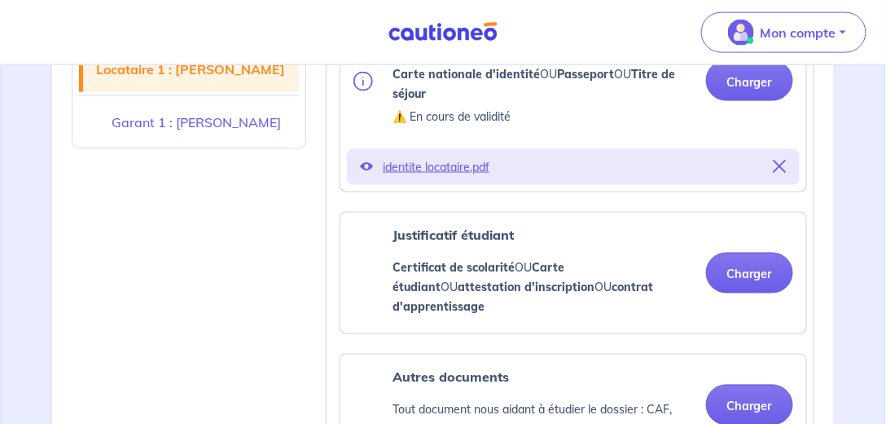
scroll to position [604, 0]
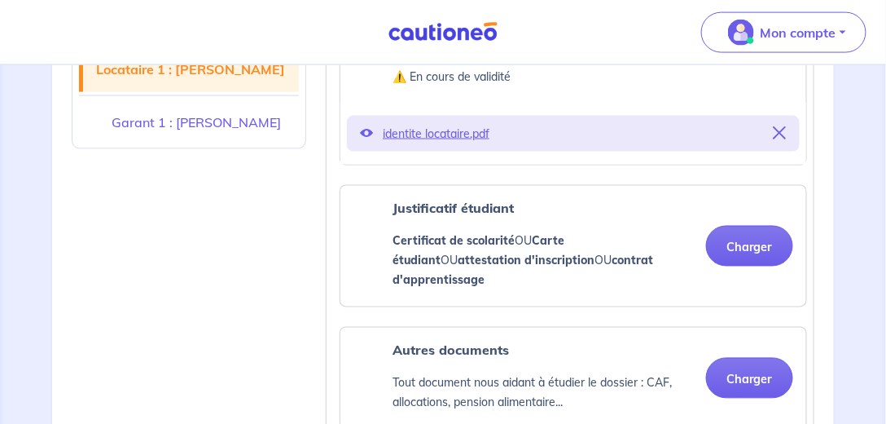
click at [740, 230] on button "Charger" at bounding box center [749, 246] width 87 height 41
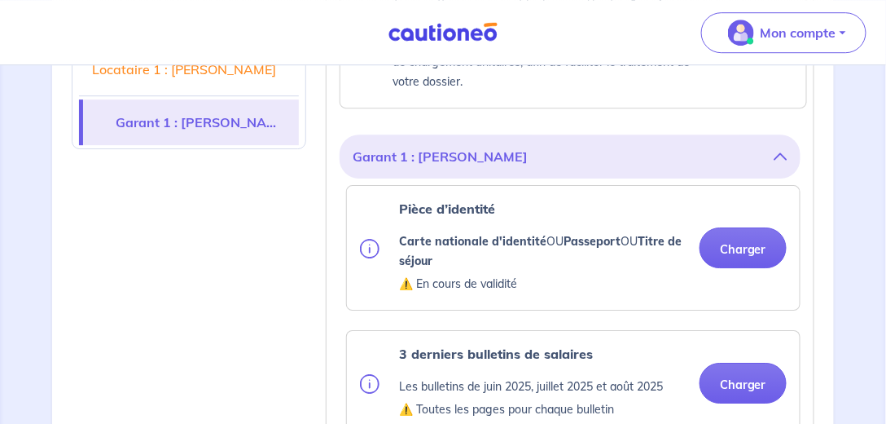
scroll to position [1209, 0]
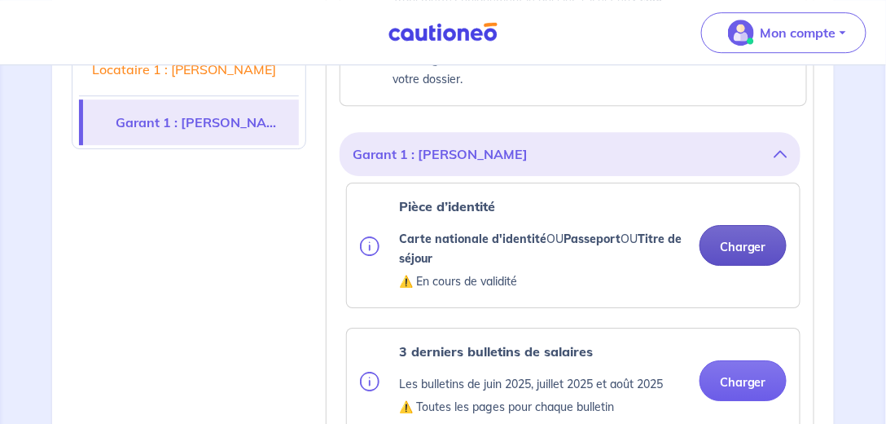
click at [739, 225] on button "Charger" at bounding box center [743, 245] width 87 height 41
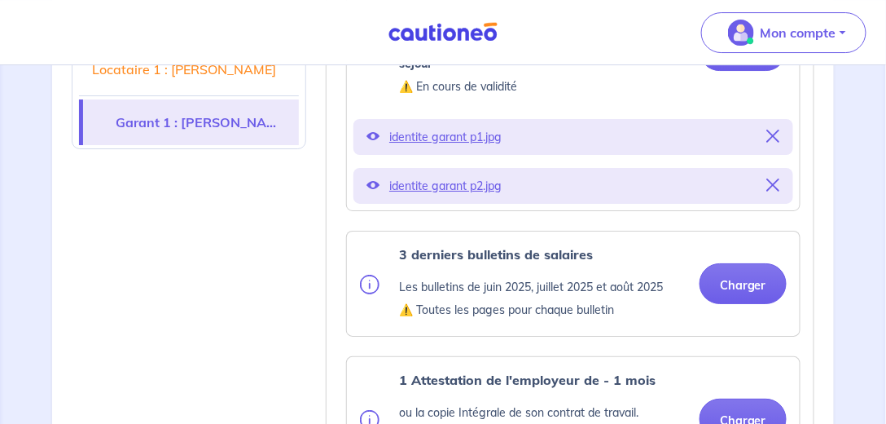
scroll to position [1442, 0]
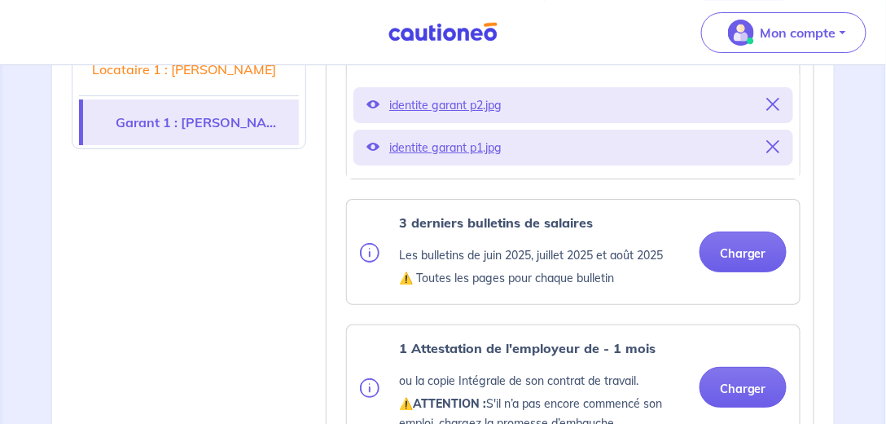
click at [171, 250] on div "Locataire 1 : [PERSON_NAME] 1 : [PERSON_NAME]" at bounding box center [189, 296] width 254 height 2579
click at [114, 196] on div "Locataire 1 : [PERSON_NAME] 1 : [PERSON_NAME]" at bounding box center [189, 296] width 254 height 2579
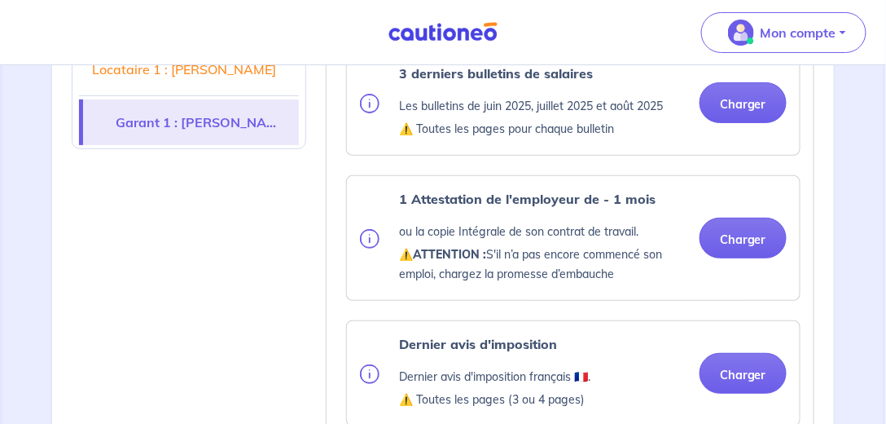
scroll to position [1629, 0]
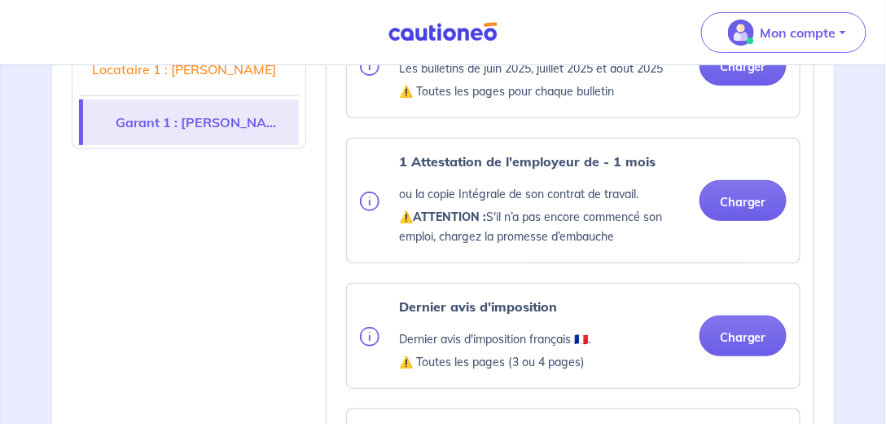
click at [173, 234] on div "Locataire 1 : [PERSON_NAME] 1 : [PERSON_NAME]" at bounding box center [189, 110] width 254 height 2579
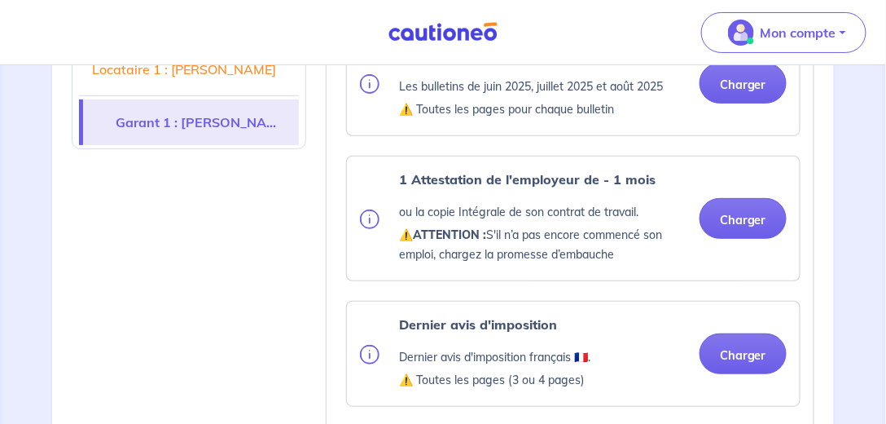
scroll to position [1582, 0]
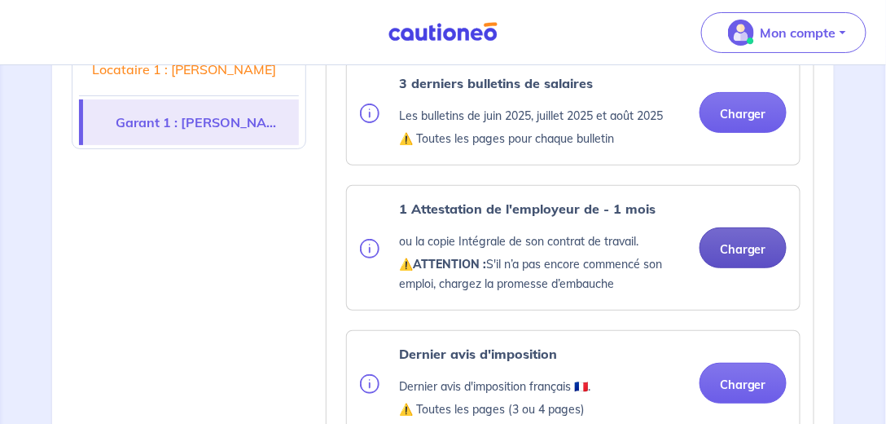
click at [743, 227] on button "Charger" at bounding box center [743, 247] width 87 height 41
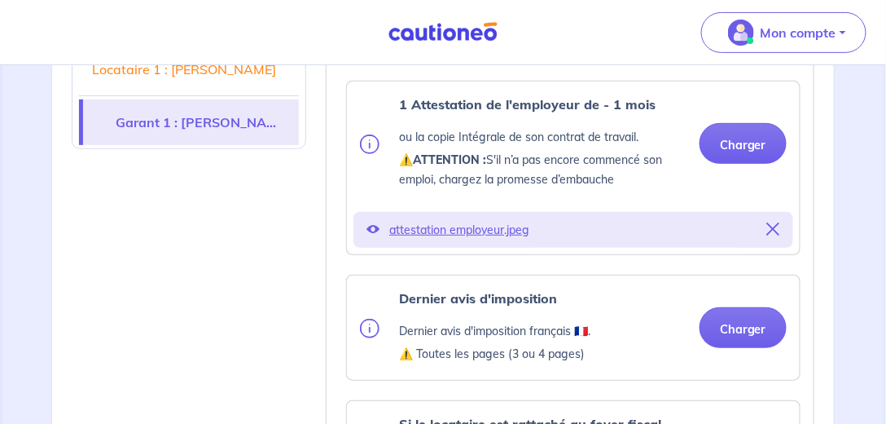
scroll to position [1768, 0]
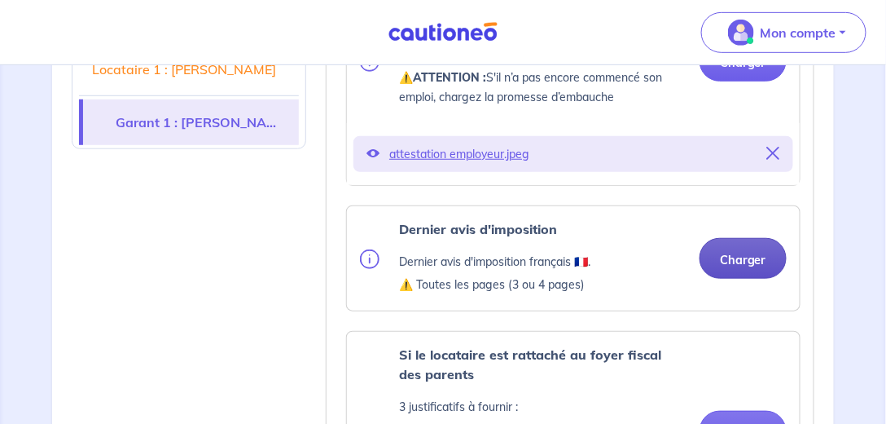
click at [761, 238] on button "Charger" at bounding box center [743, 258] width 87 height 41
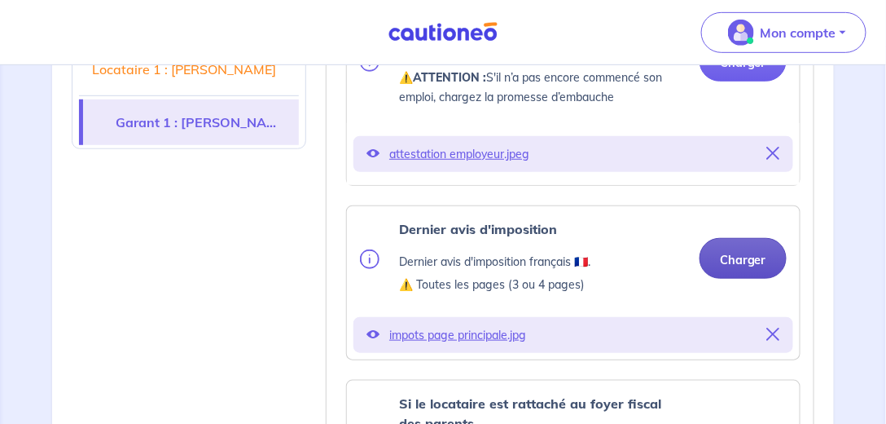
click at [740, 244] on button "Charger" at bounding box center [743, 258] width 87 height 41
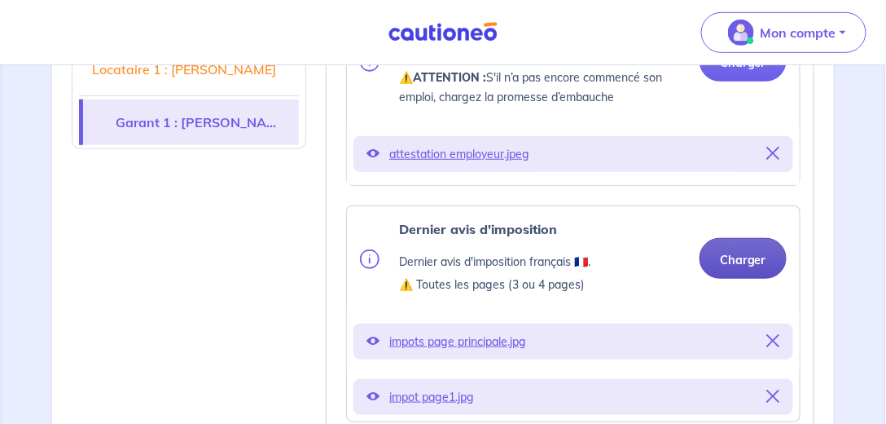
click at [753, 238] on button "Charger" at bounding box center [743, 258] width 87 height 41
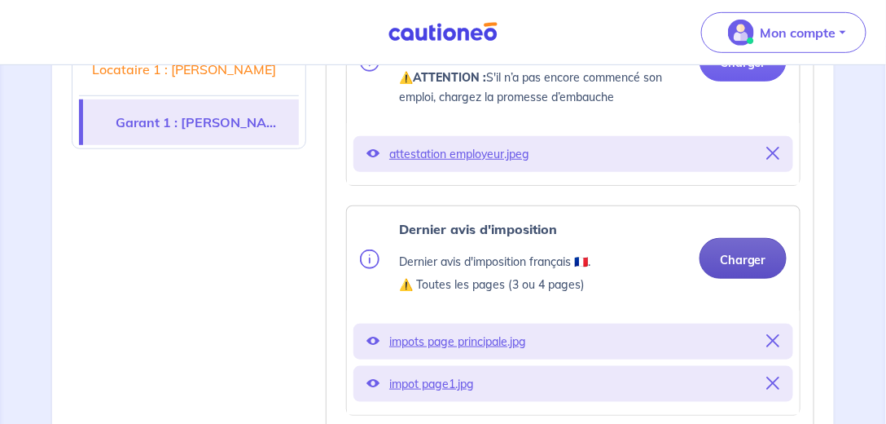
click at [737, 239] on button "Charger" at bounding box center [743, 258] width 87 height 41
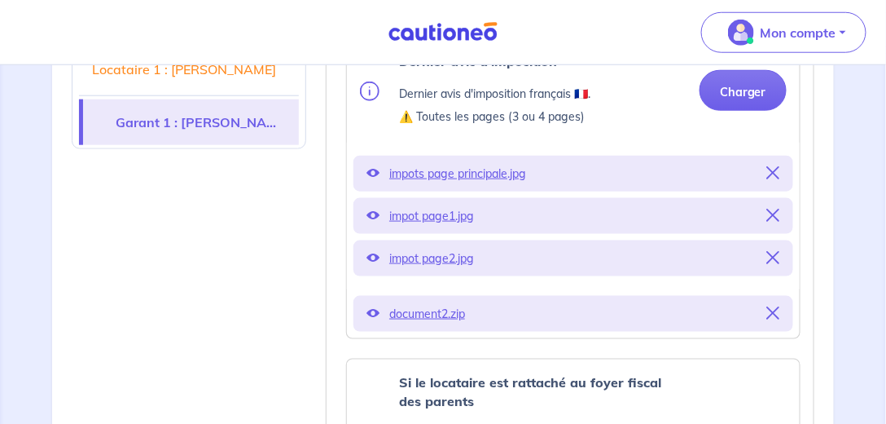
scroll to position [1955, 0]
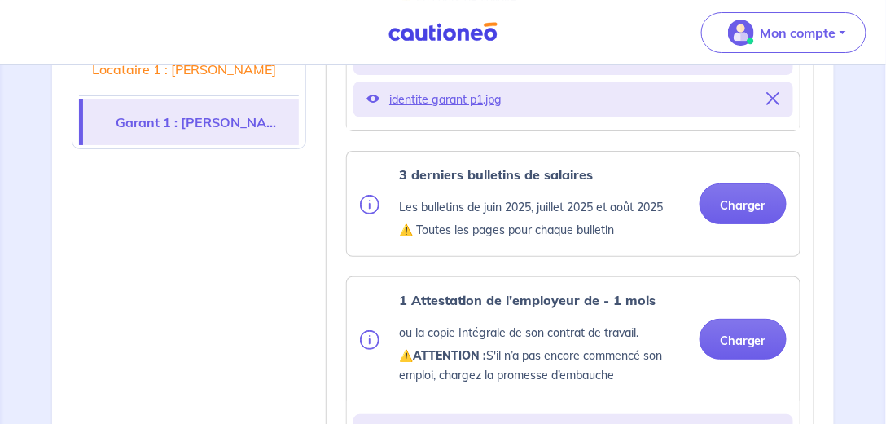
scroll to position [1489, 0]
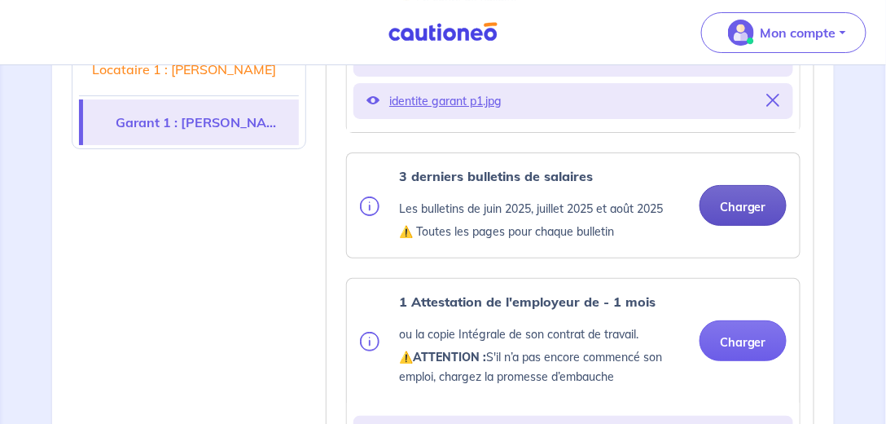
click at [754, 190] on button "Charger" at bounding box center [743, 205] width 87 height 41
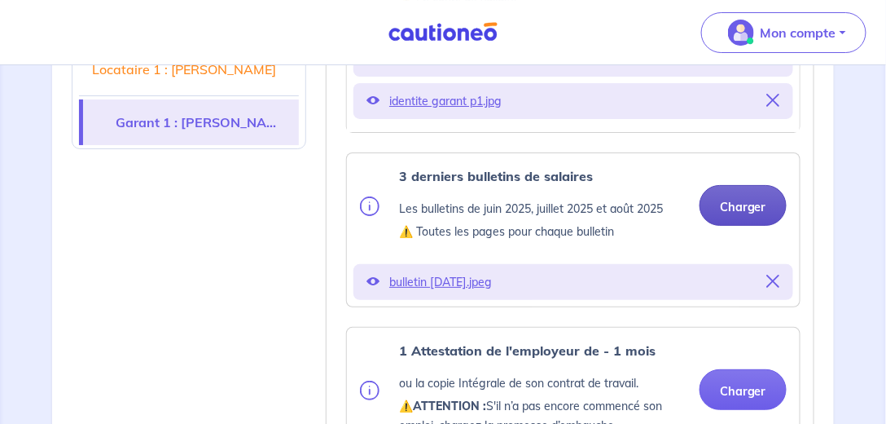
click at [735, 185] on button "Charger" at bounding box center [743, 205] width 87 height 41
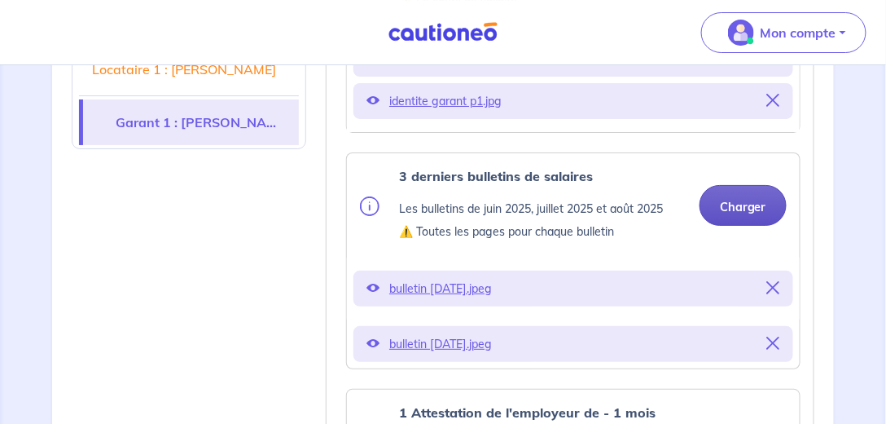
click at [745, 198] on button "Charger" at bounding box center [743, 205] width 87 height 41
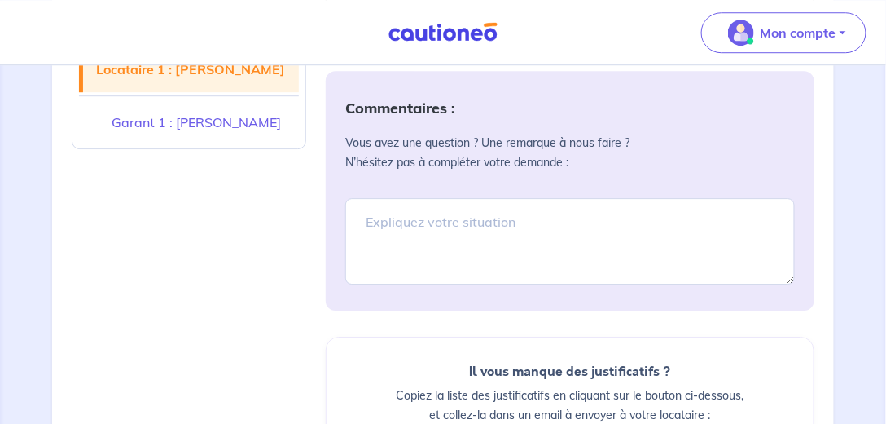
scroll to position [2699, 0]
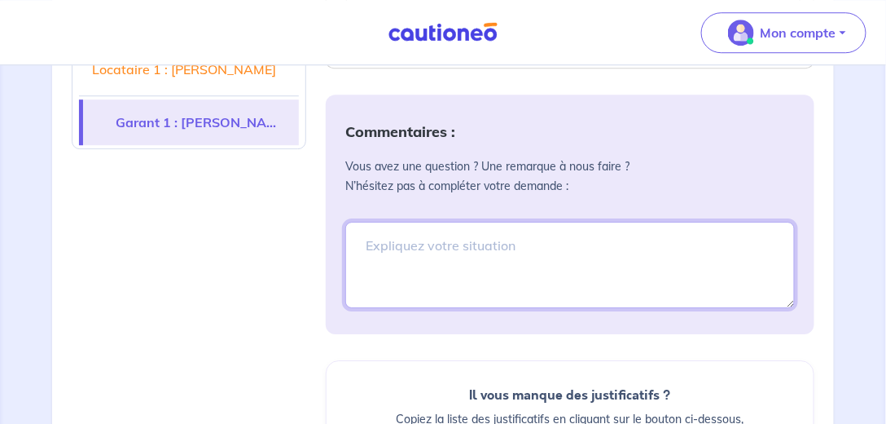
click at [414, 222] on textarea at bounding box center [570, 265] width 450 height 86
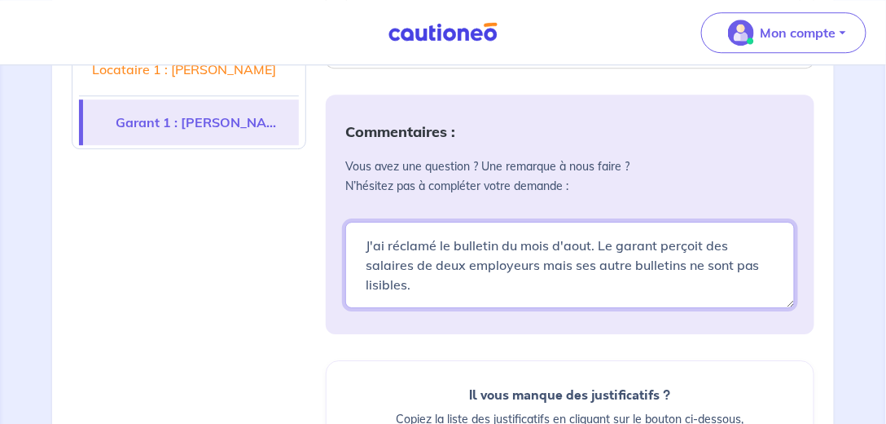
click at [577, 236] on textarea "J'ai réclamé le bulletin du mois d'aout. Le garant perçoit des salaires de deux…" at bounding box center [570, 265] width 450 height 86
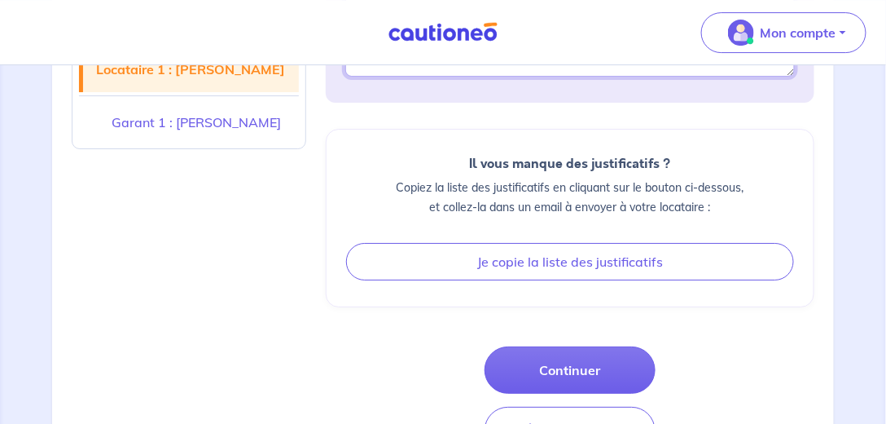
scroll to position [2932, 0]
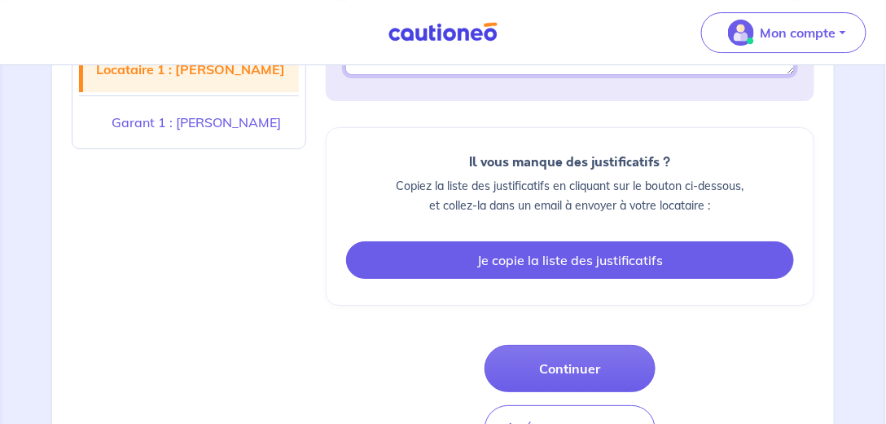
type textarea "J'ai réclamé le bulletin du mois d'aout. Le garant perçoit des salaires de deux…"
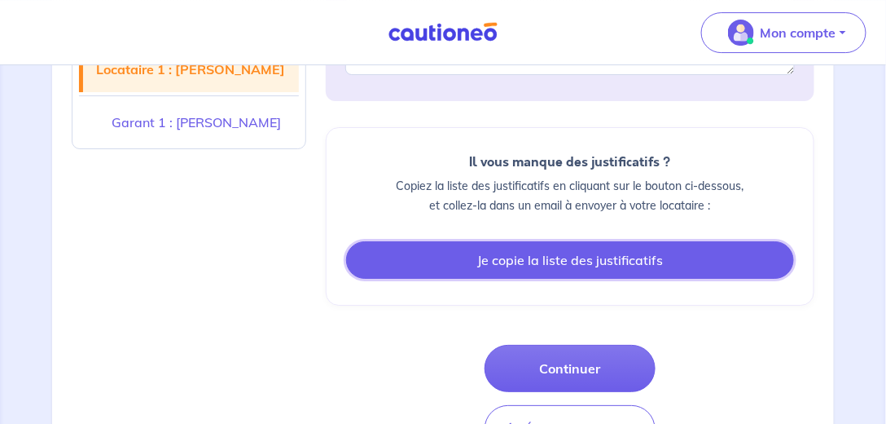
click at [572, 241] on button "Je copie la liste des justificatifs" at bounding box center [570, 259] width 448 height 37
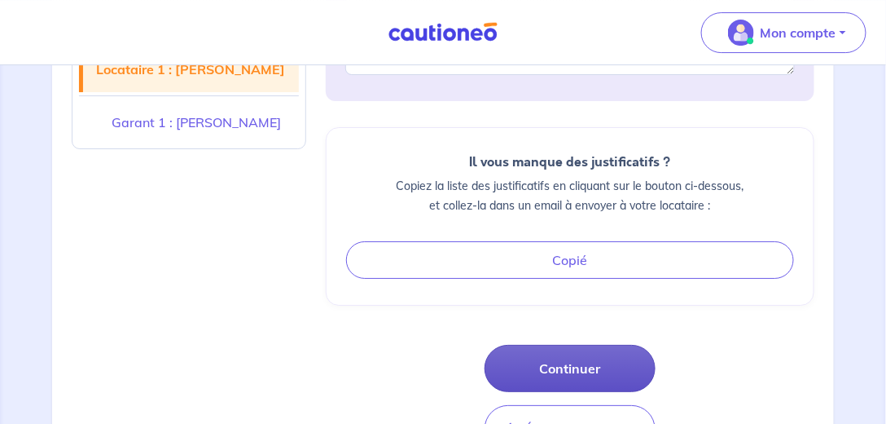
click at [578, 345] on button "Continuer" at bounding box center [570, 368] width 171 height 47
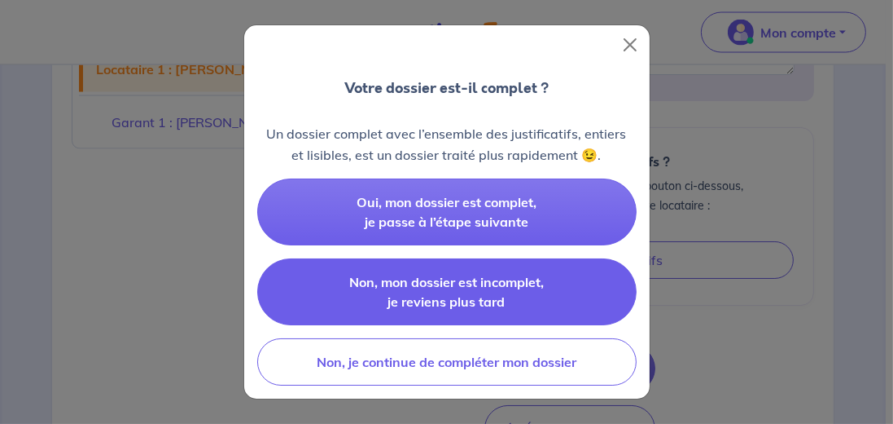
click at [433, 301] on span "Non, mon dossier est incomplet, je reviens plus tard" at bounding box center [446, 292] width 195 height 36
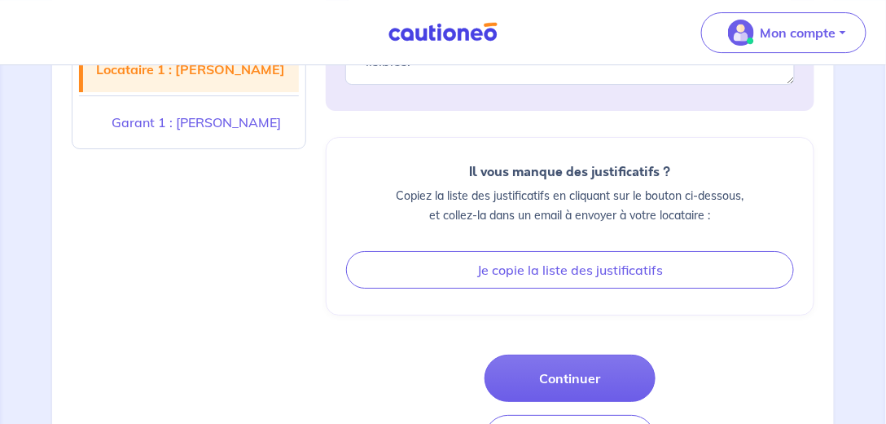
scroll to position [2969, 0]
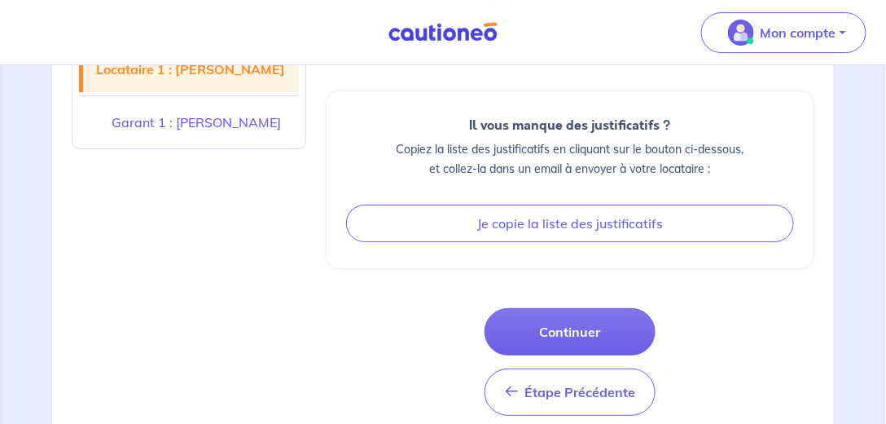
click at [411, 383] on div "Étape Précédente Étape Précédente Continuer" at bounding box center [570, 362] width 489 height 108
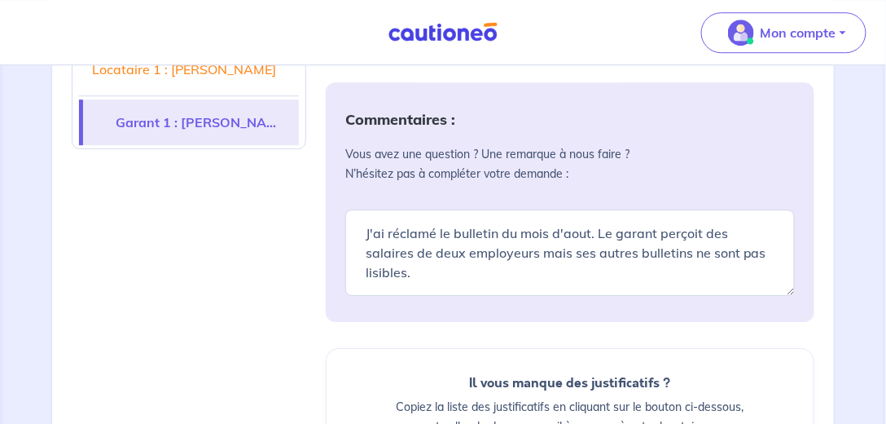
scroll to position [2689, 0]
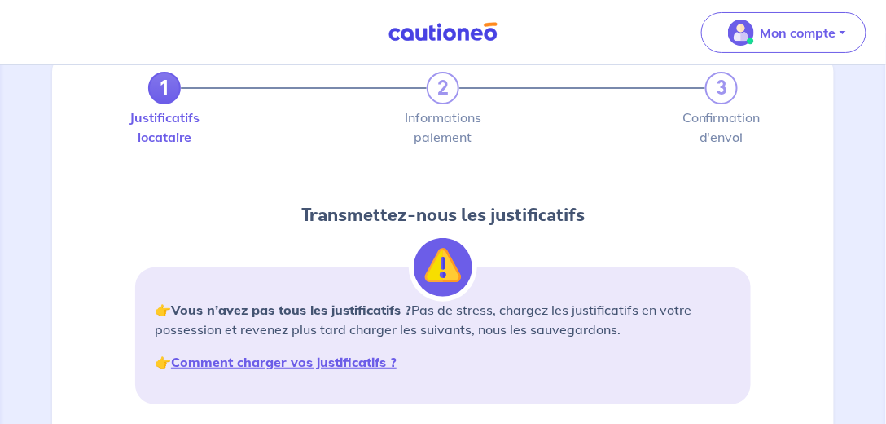
scroll to position [0, 0]
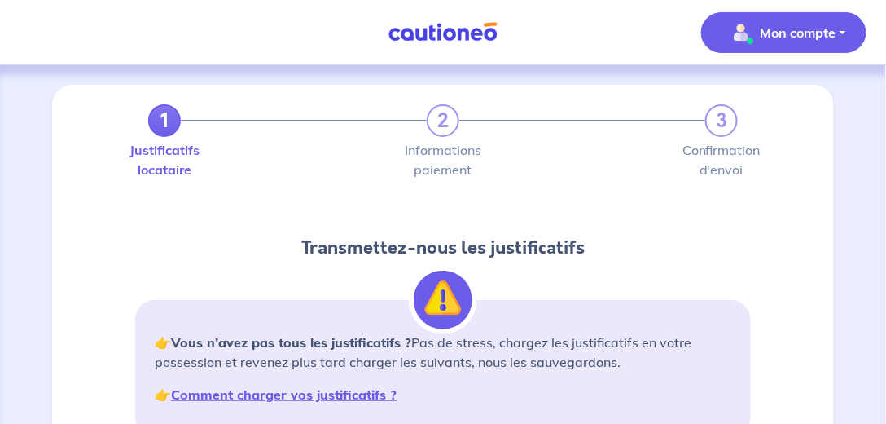
click at [782, 41] on p "Mon compte" at bounding box center [799, 33] width 76 height 20
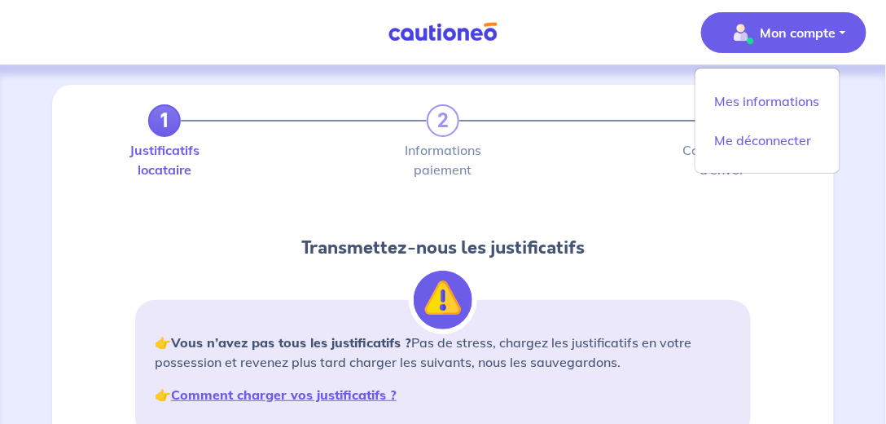
click at [782, 41] on p "Mon compte" at bounding box center [799, 33] width 76 height 20
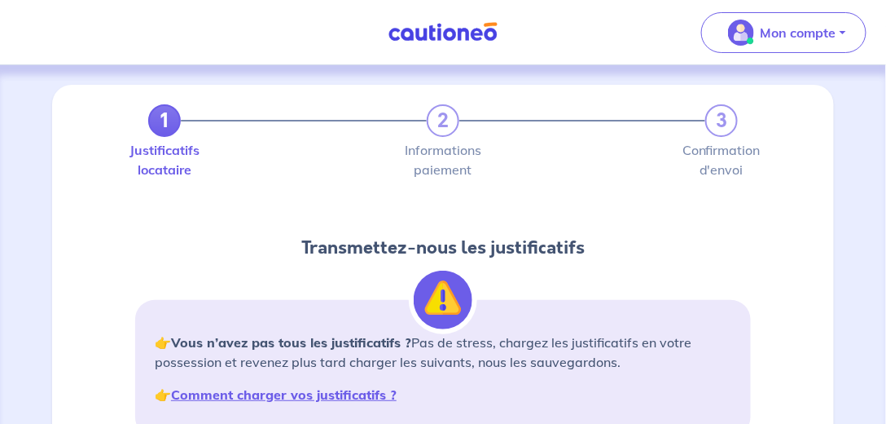
scroll to position [186, 0]
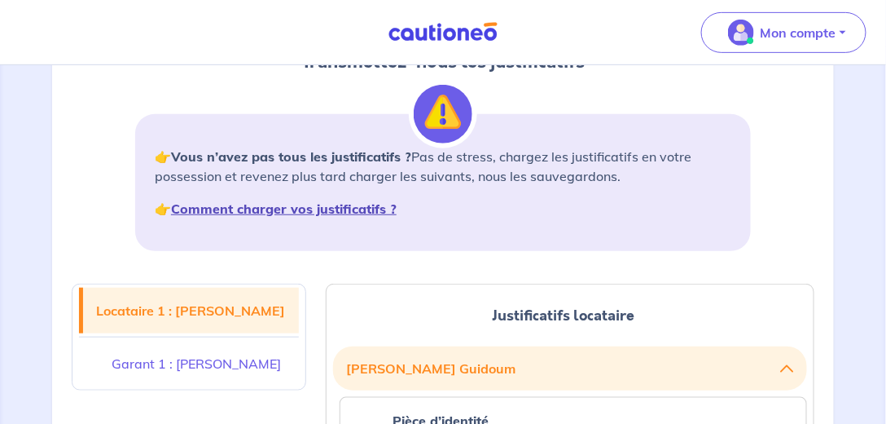
click at [302, 206] on strong "Comment charger vos justificatifs ?" at bounding box center [284, 208] width 226 height 16
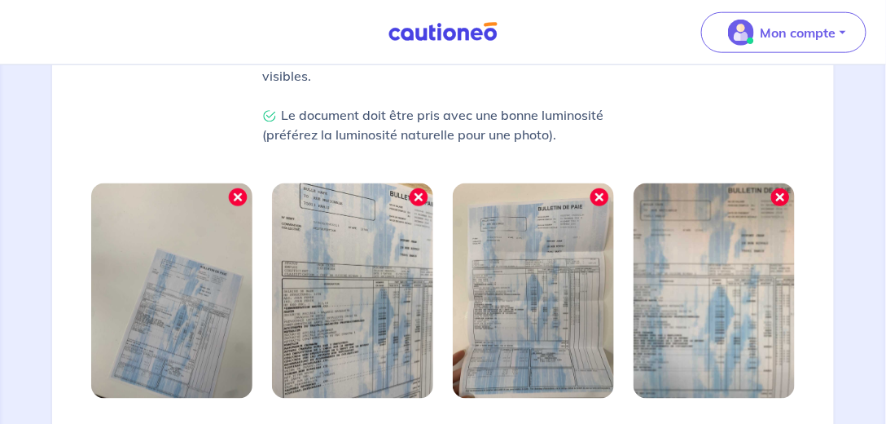
scroll to position [604, 0]
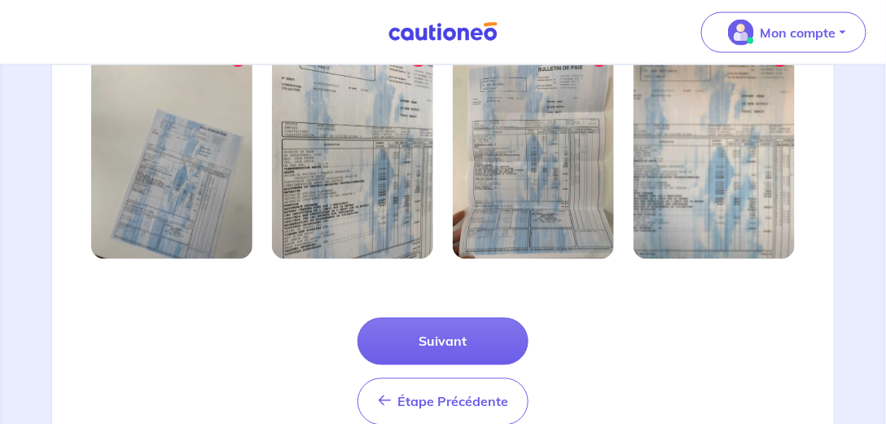
click at [213, 198] on img at bounding box center [171, 151] width 161 height 215
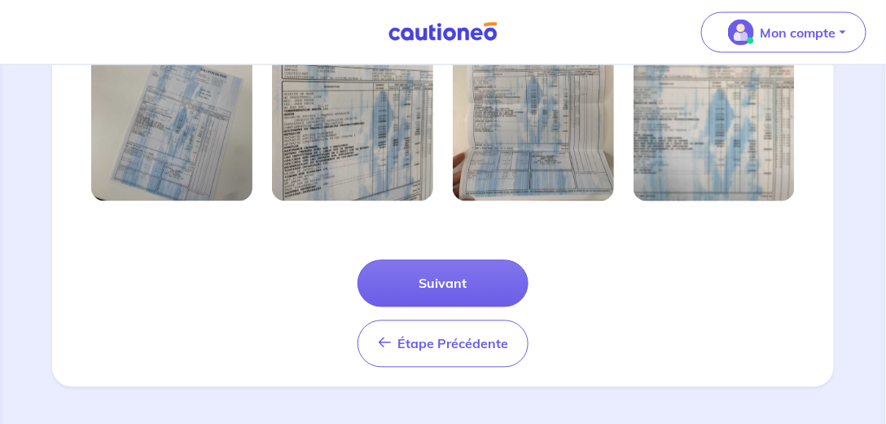
scroll to position [662, 0]
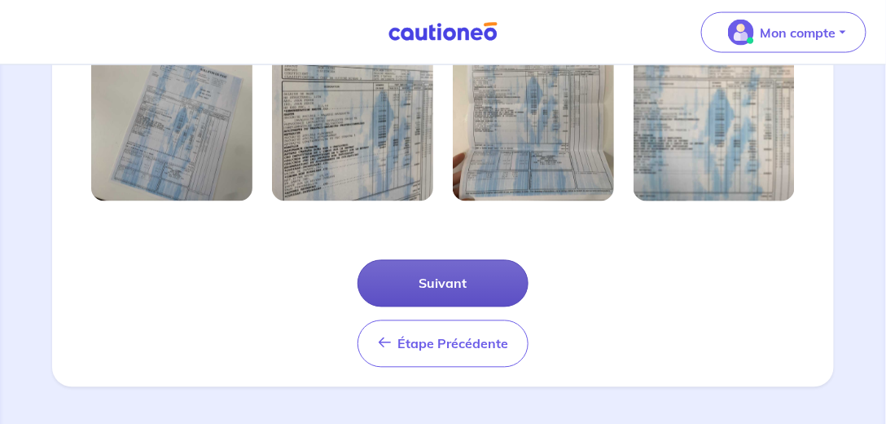
click at [445, 292] on button "Suivant" at bounding box center [443, 283] width 171 height 47
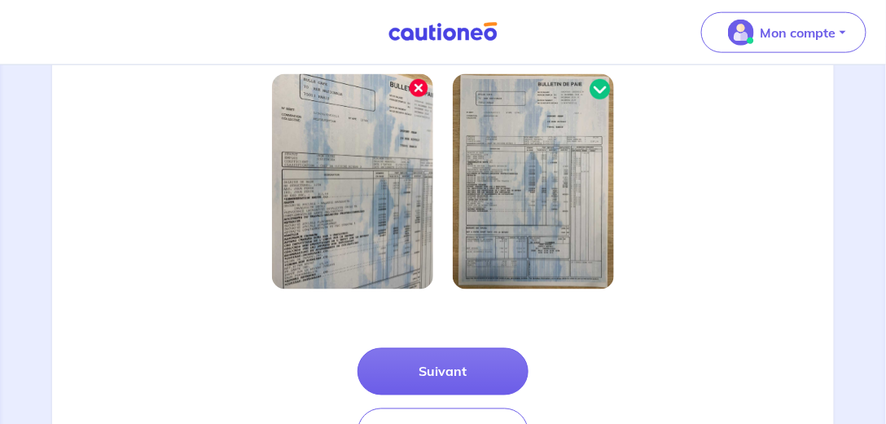
scroll to position [604, 0]
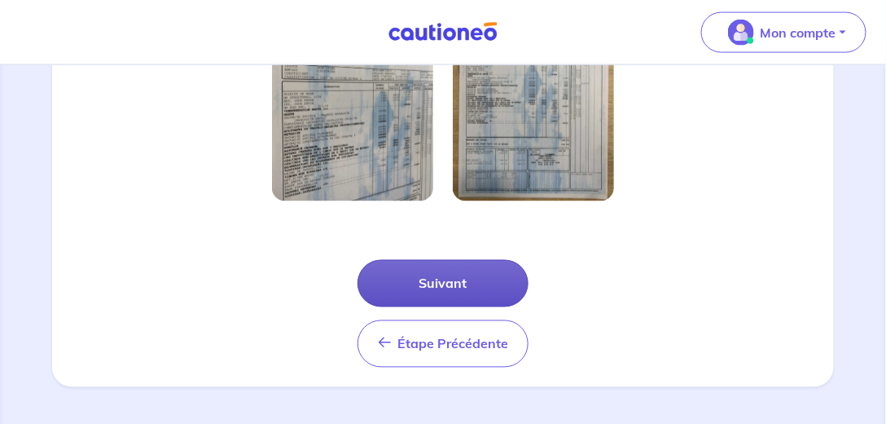
click at [471, 283] on button "Suivant" at bounding box center [443, 283] width 171 height 47
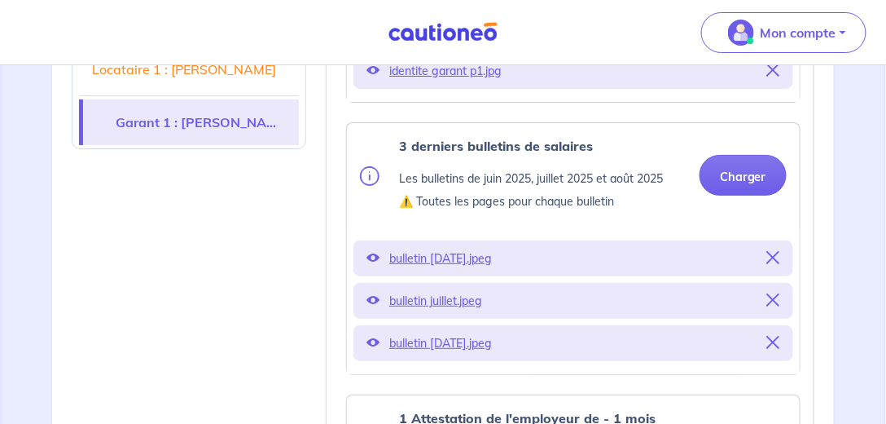
scroll to position [1535, 0]
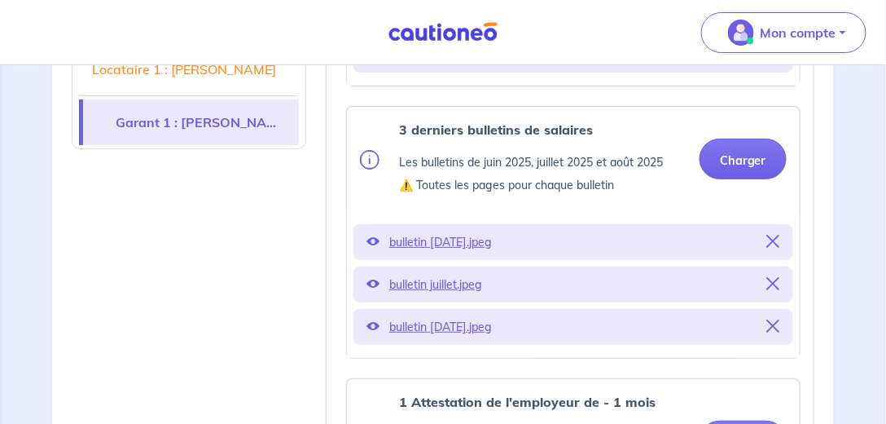
click at [65, 194] on div "Locataire 1 : [PERSON_NAME] 1 : [PERSON_NAME]" at bounding box center [189, 381] width 254 height 2934
click at [762, 138] on button "Charger" at bounding box center [743, 158] width 87 height 41
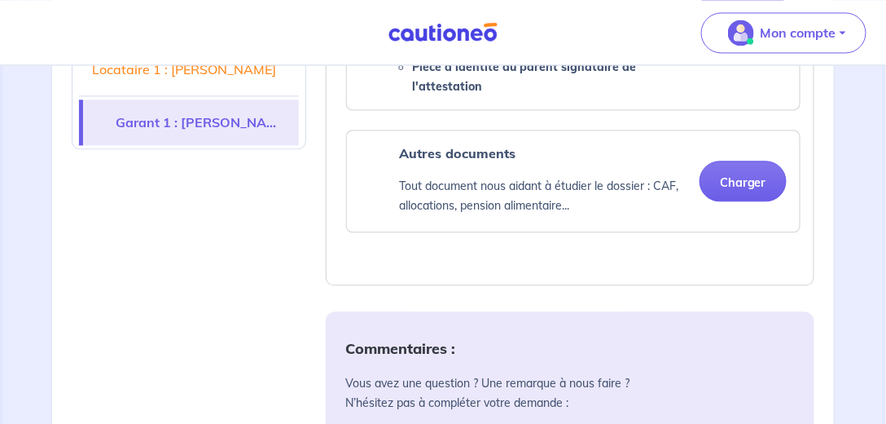
scroll to position [2513, 0]
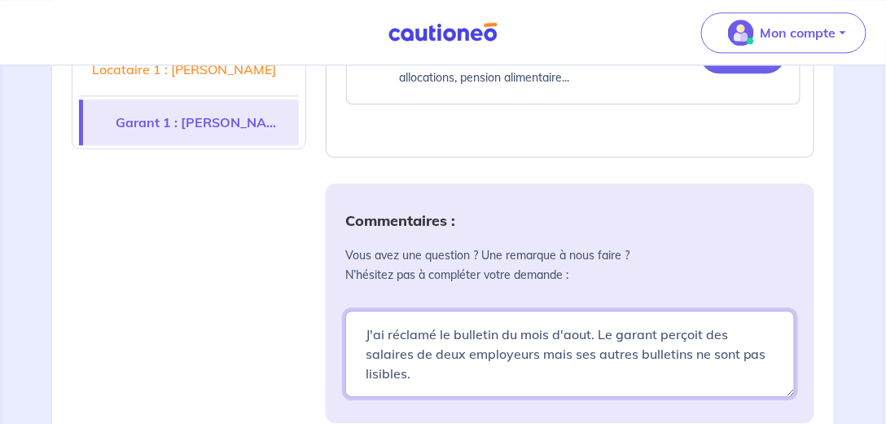
drag, startPoint x: 596, startPoint y: 305, endPoint x: 772, endPoint y: 340, distance: 179.4
click at [772, 340] on textarea "J'ai réclamé le bulletin du mois d'aout. Le garant perçoit des salaires de deux…" at bounding box center [570, 353] width 450 height 86
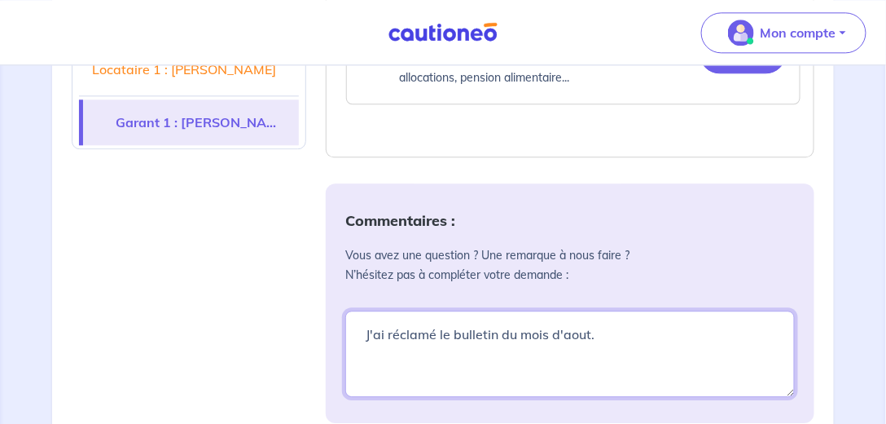
click at [454, 310] on textarea "J'ai réclamé le bulletin du mois d'aout." at bounding box center [570, 353] width 450 height 86
click at [504, 310] on textarea "J'ai réclamé le bulletin du mois d'aout." at bounding box center [570, 353] width 450 height 86
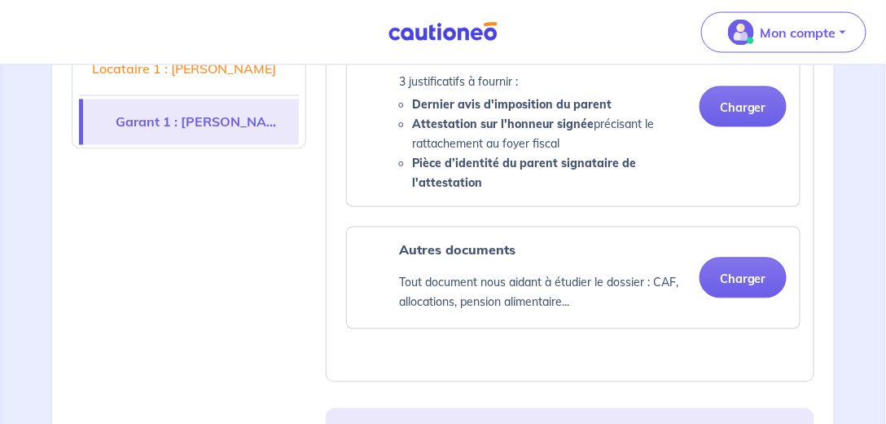
scroll to position [2327, 0]
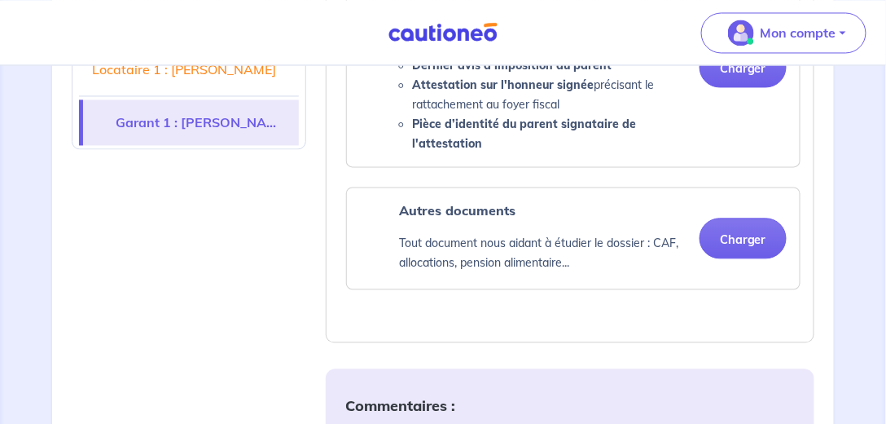
type textarea "J'ai réclamé les bulletins du mois d'aout."
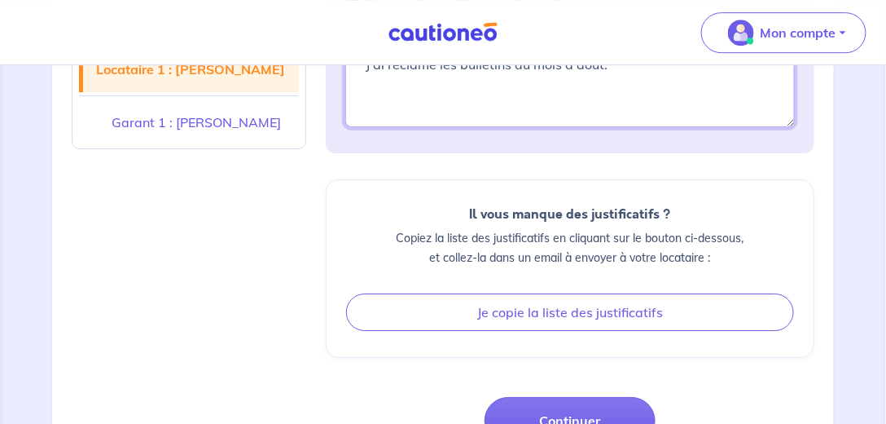
scroll to position [2871, 0]
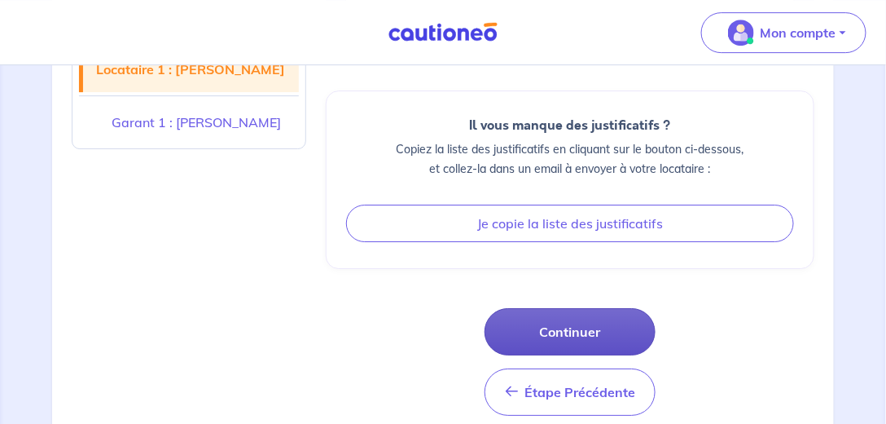
click at [592, 309] on button "Continuer" at bounding box center [570, 331] width 171 height 47
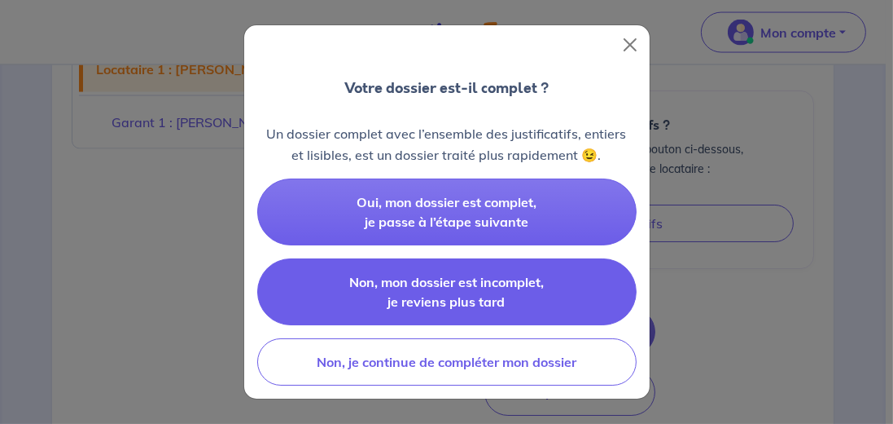
click at [480, 272] on button "Non, mon dossier est incomplet, je reviens plus tard" at bounding box center [447, 291] width 380 height 67
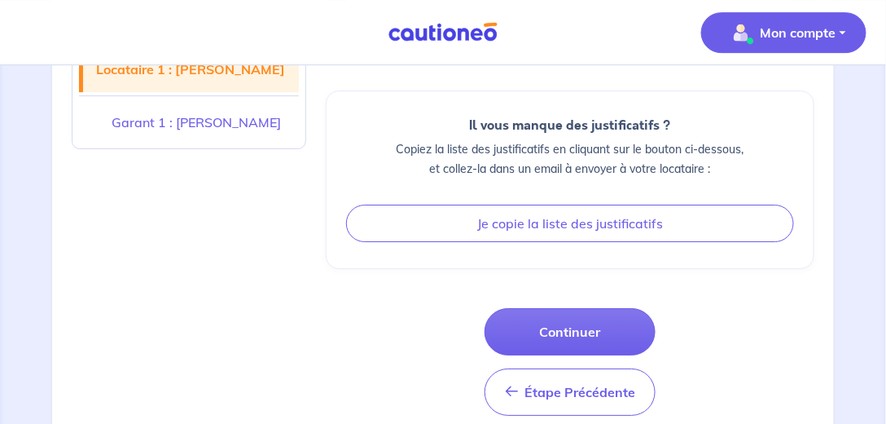
click at [762, 43] on span "Mon compte" at bounding box center [779, 33] width 115 height 26
click at [740, 133] on link "Me déconnecter" at bounding box center [767, 140] width 131 height 26
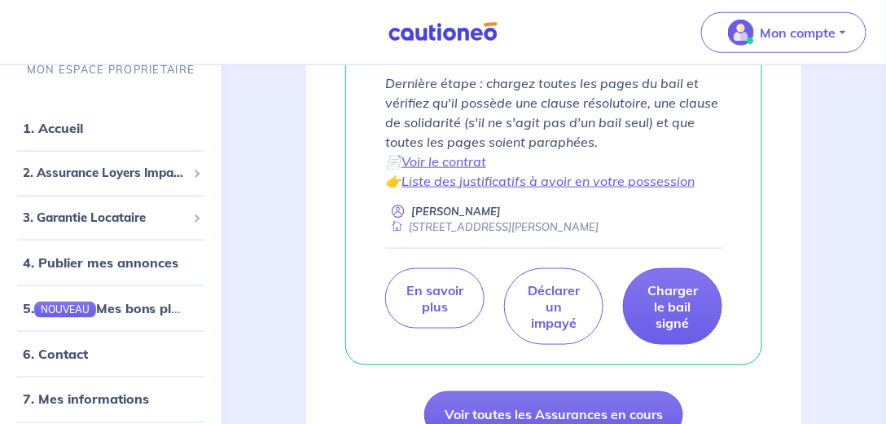
scroll to position [51, 0]
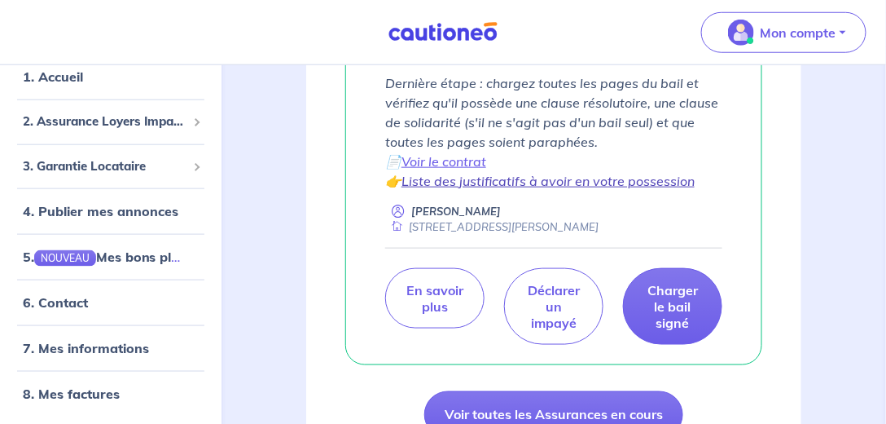
click at [603, 184] on link "Liste des justificatifs à avoir en votre possession" at bounding box center [548, 181] width 293 height 16
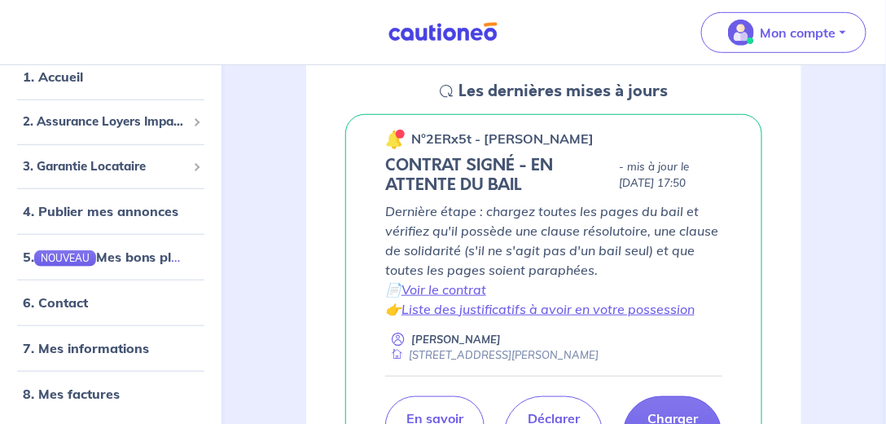
scroll to position [279, 0]
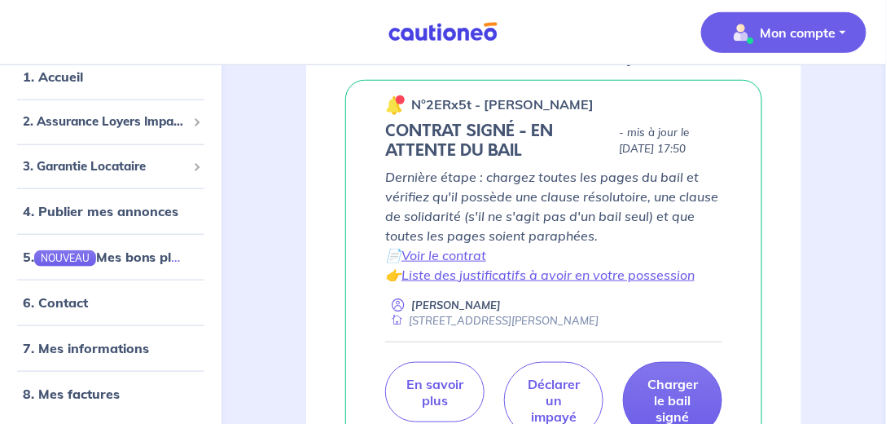
click at [851, 30] on button "Mon compte" at bounding box center [783, 32] width 165 height 41
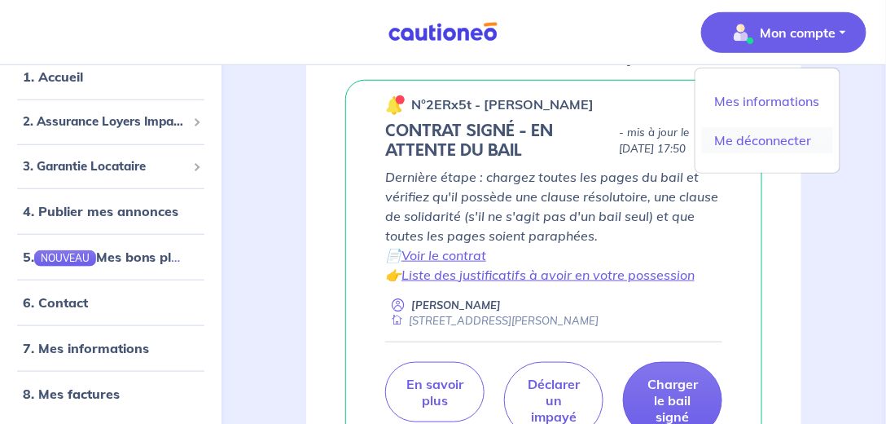
click at [766, 143] on link "Me déconnecter" at bounding box center [767, 140] width 131 height 26
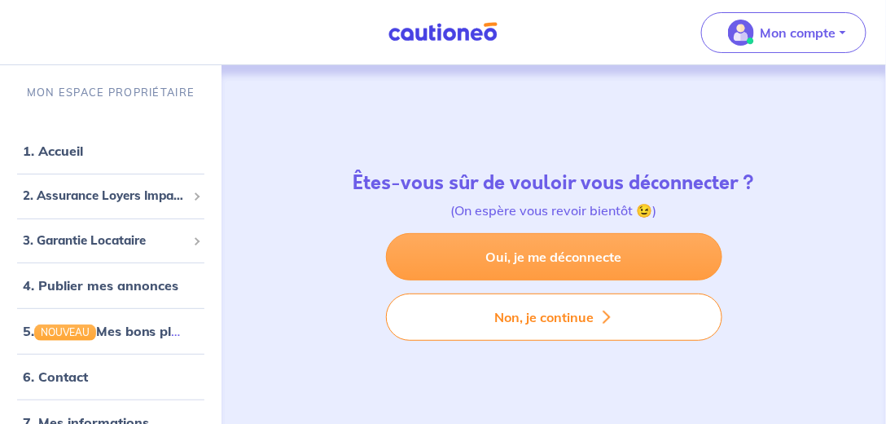
click at [520, 265] on link "Oui, je me déconnecte" at bounding box center [554, 256] width 336 height 47
